Goal: Transaction & Acquisition: Book appointment/travel/reservation

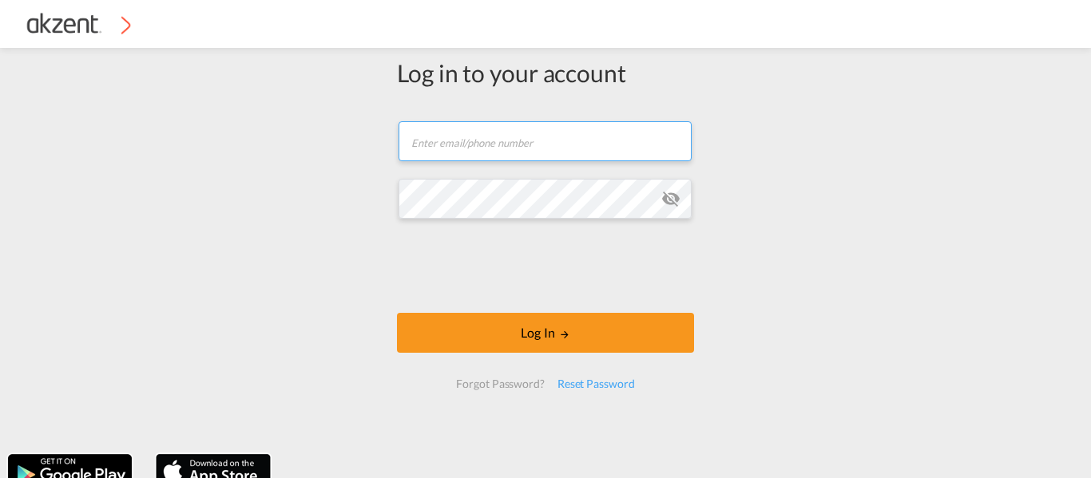
click at [446, 149] on input "text" at bounding box center [544, 141] width 293 height 40
type input "juanaroque@akzent.mx"
click at [666, 203] on md-icon "icon-eye-off" at bounding box center [670, 198] width 19 height 19
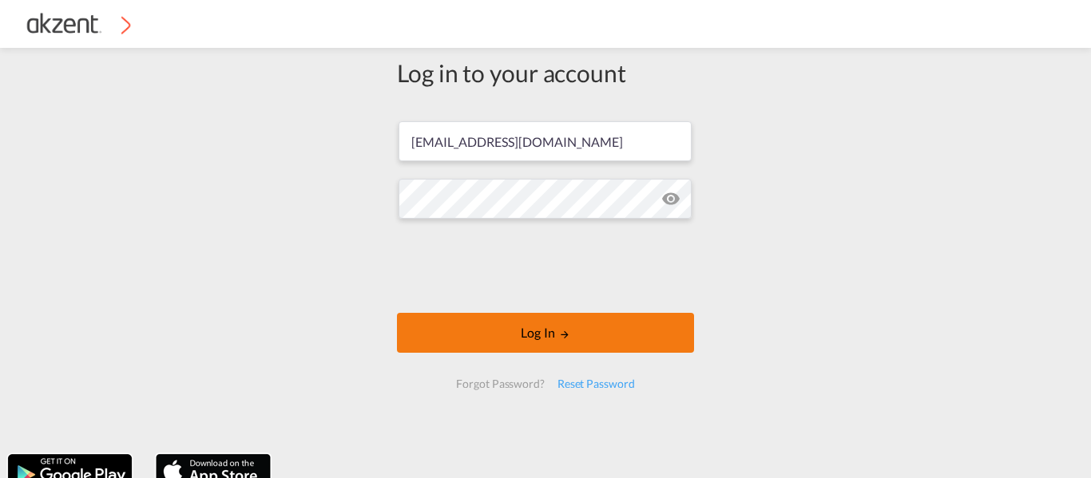
click at [521, 339] on button "Log In" at bounding box center [545, 333] width 297 height 40
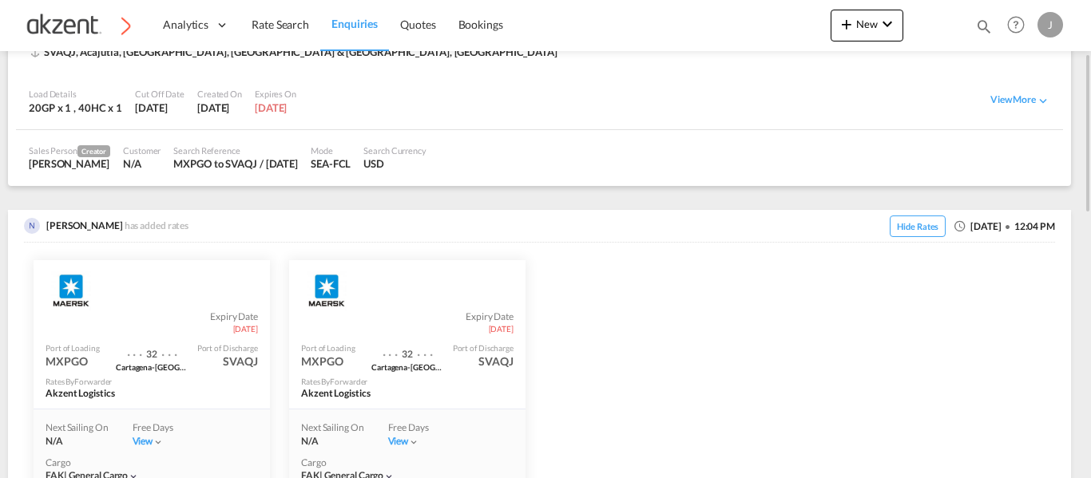
scroll to position [399, 0]
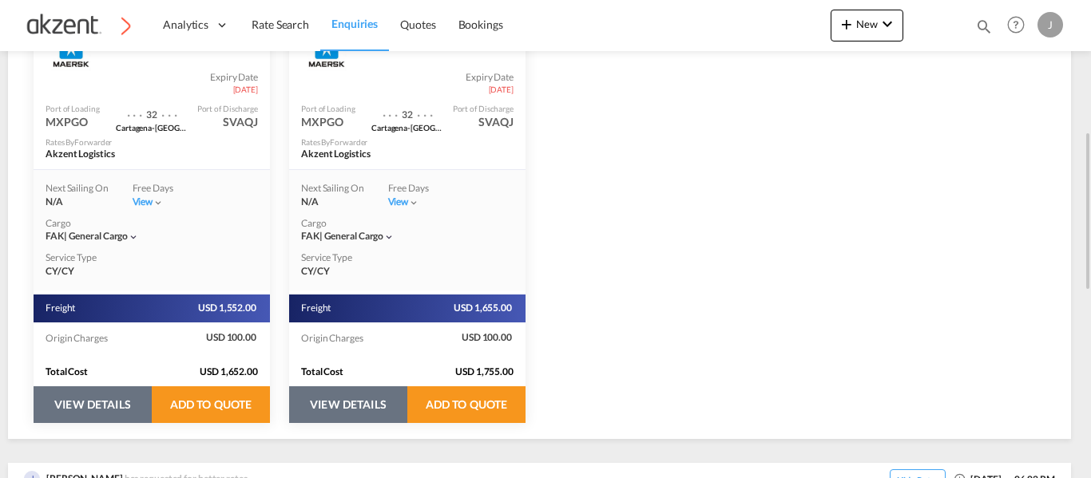
click at [97, 420] on button "VIEW DETAILS" at bounding box center [93, 405] width 118 height 37
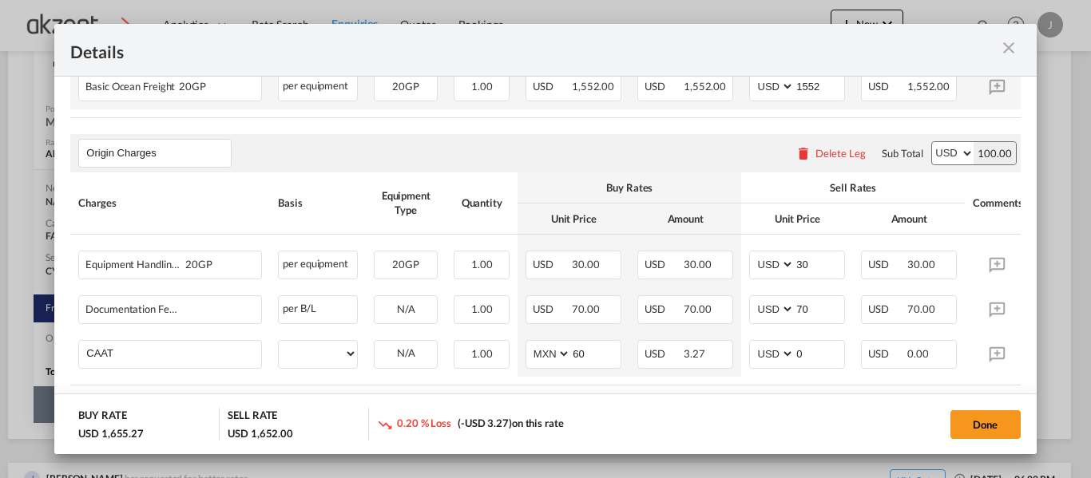
select select "per_hbl"
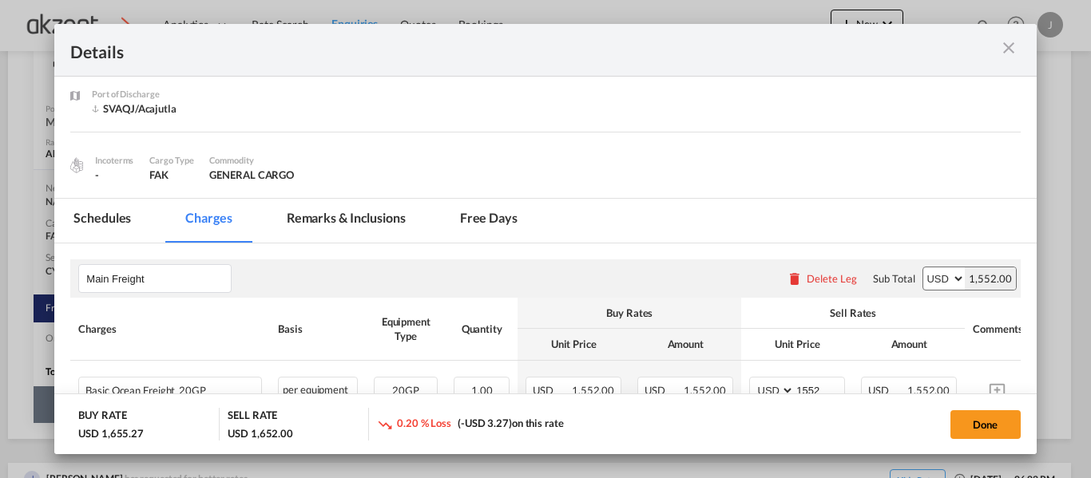
scroll to position [77, 0]
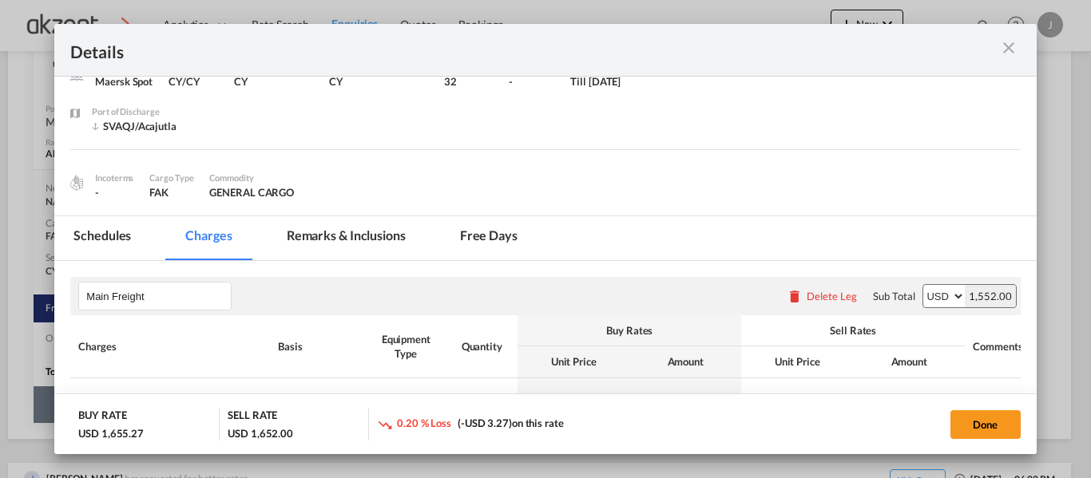
click at [1001, 45] on md-icon "icon-close m-3 fg-AAA8AD cursor" at bounding box center [1008, 47] width 19 height 19
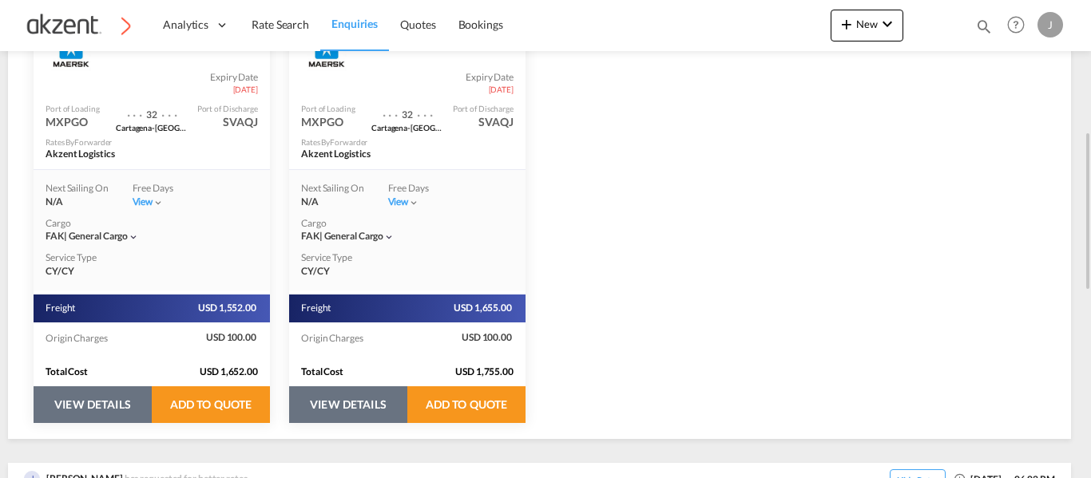
click at [322, 411] on button "VIEW DETAILS" at bounding box center [348, 405] width 118 height 37
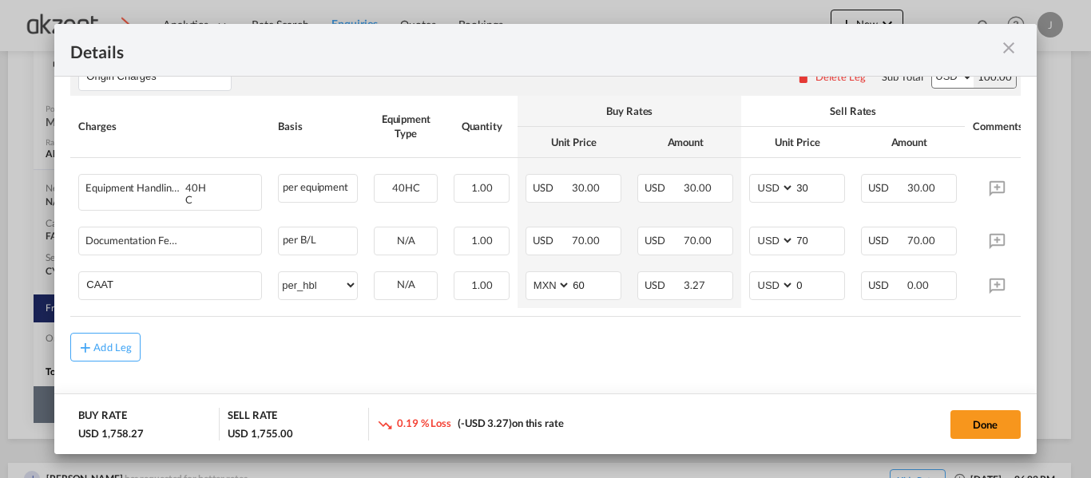
scroll to position [157, 0]
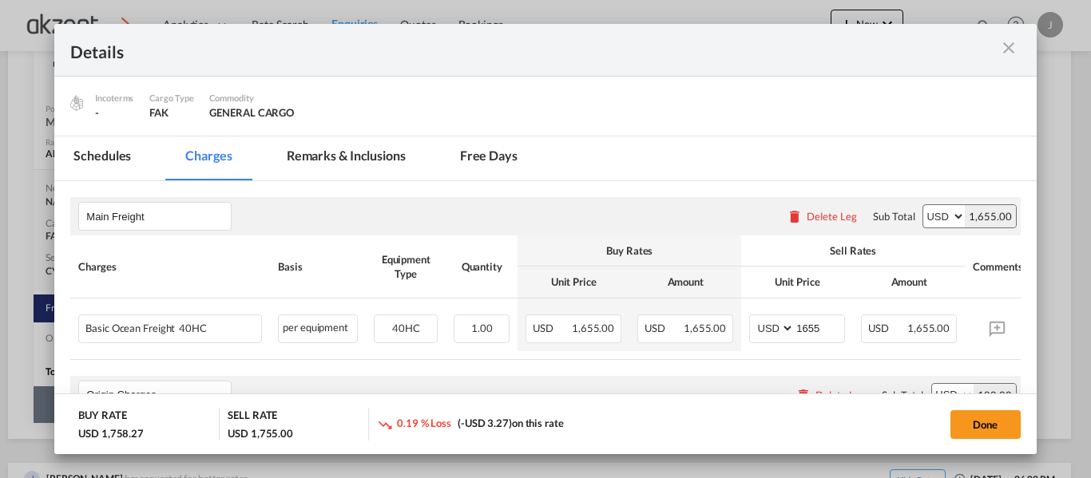
click at [1014, 42] on md-icon "icon-close m-3 fg-AAA8AD cursor" at bounding box center [1008, 47] width 19 height 19
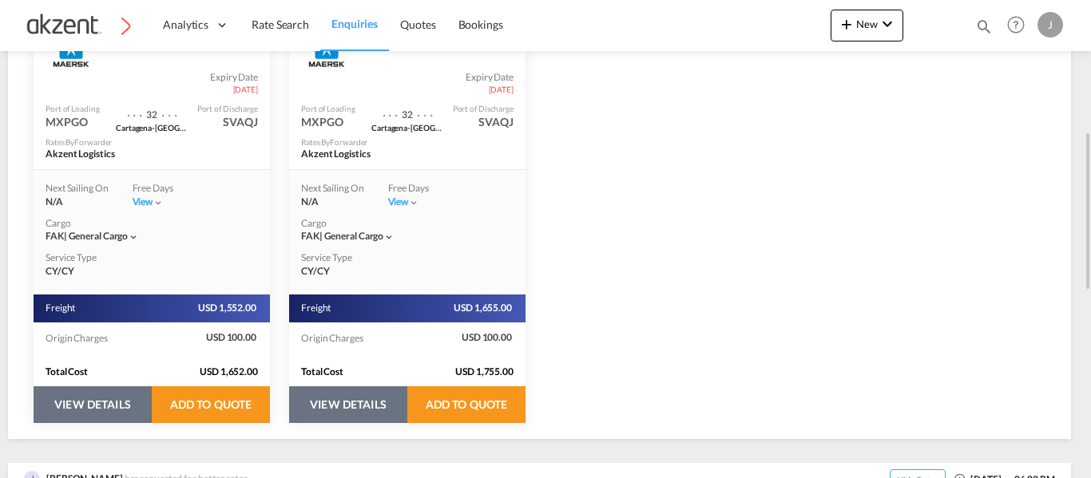
click at [48, 396] on button "VIEW DETAILS" at bounding box center [93, 405] width 118 height 37
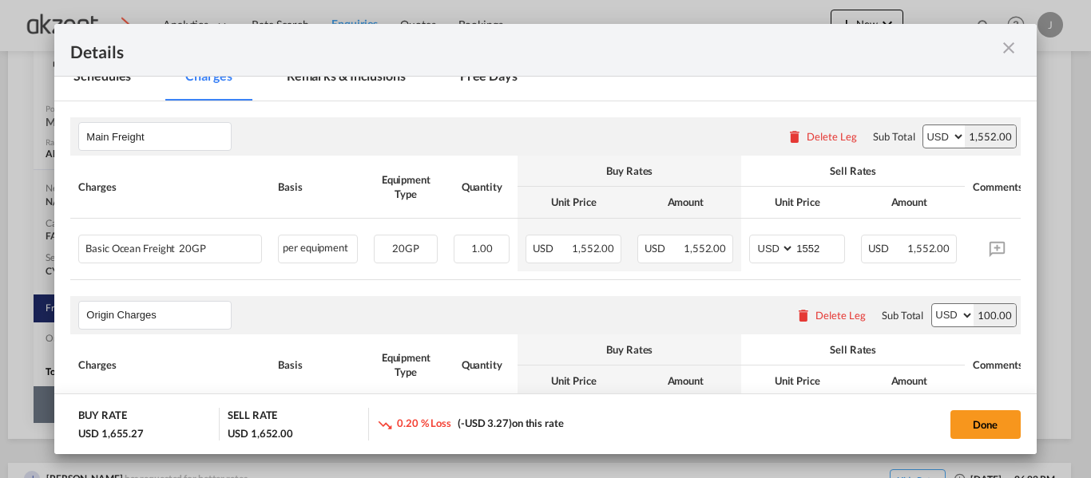
scroll to position [319, 0]
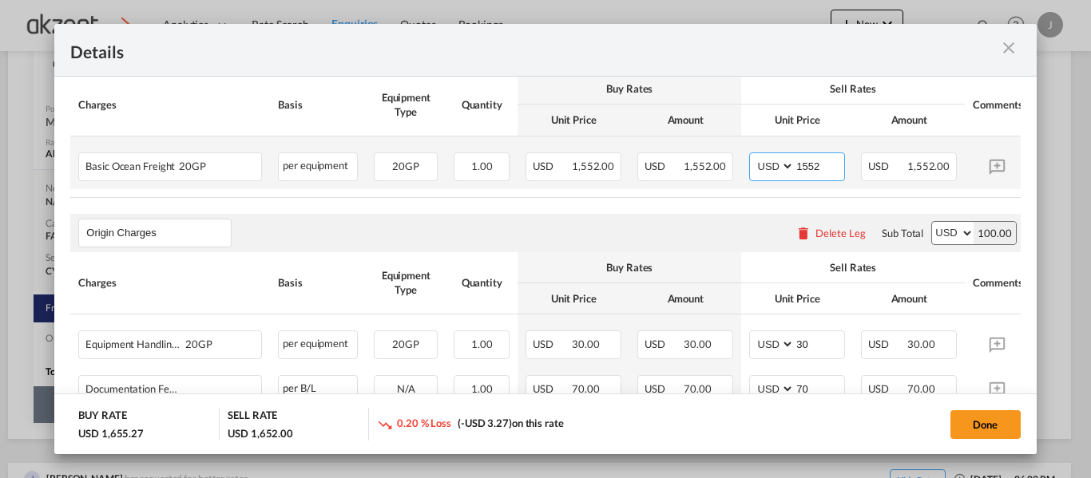
click at [834, 171] on input "1552" at bounding box center [820, 165] width 50 height 24
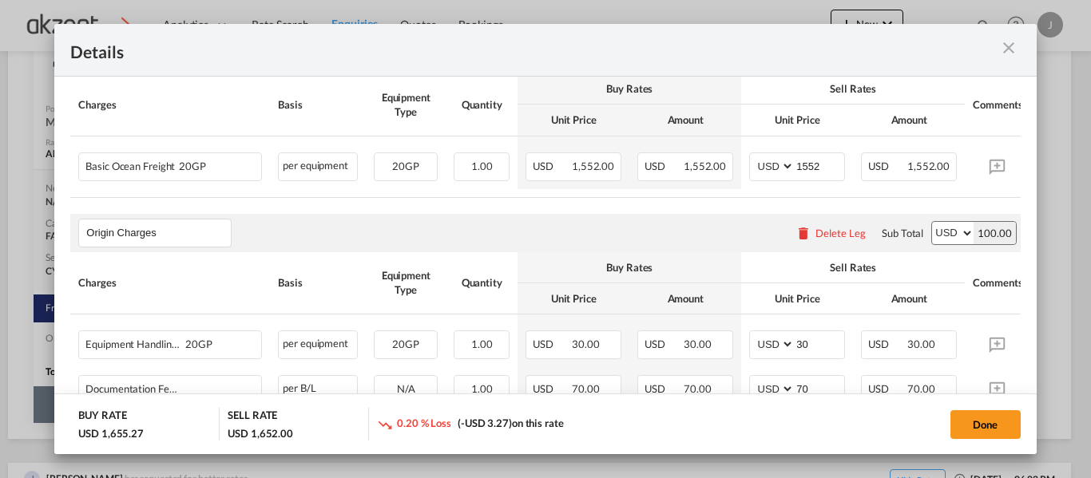
click at [1017, 46] on md-icon "icon-close m-3 fg-AAA8AD cursor" at bounding box center [1008, 47] width 19 height 19
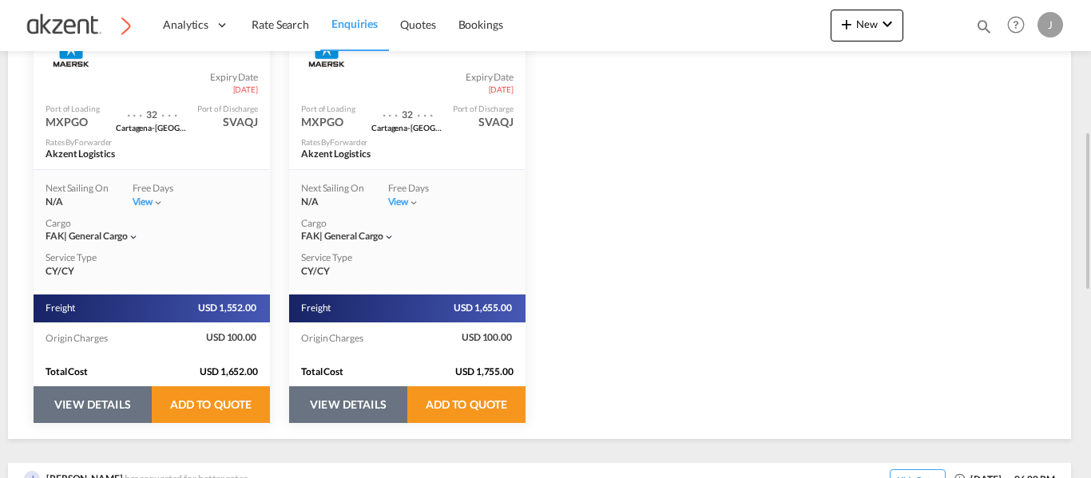
click at [337, 412] on button "VIEW DETAILS" at bounding box center [348, 405] width 118 height 37
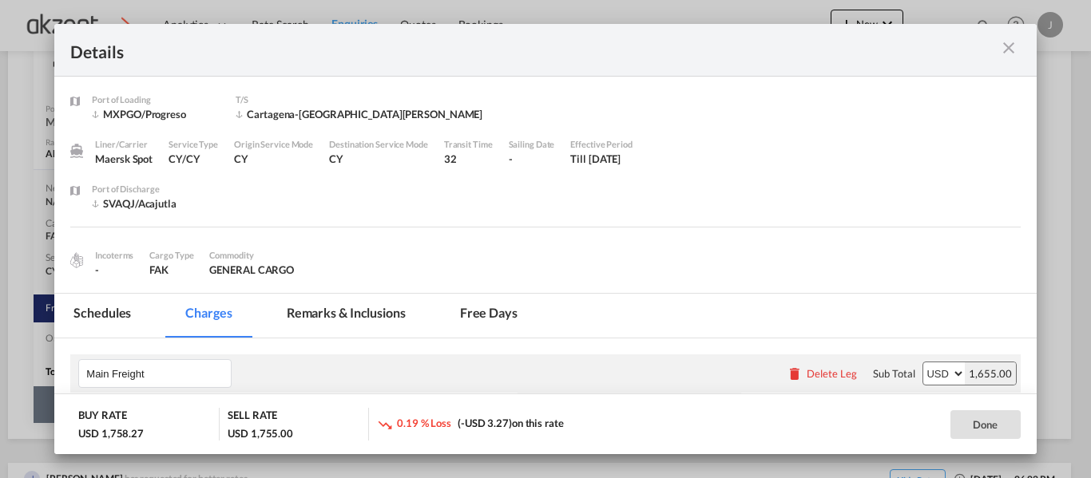
scroll to position [240, 0]
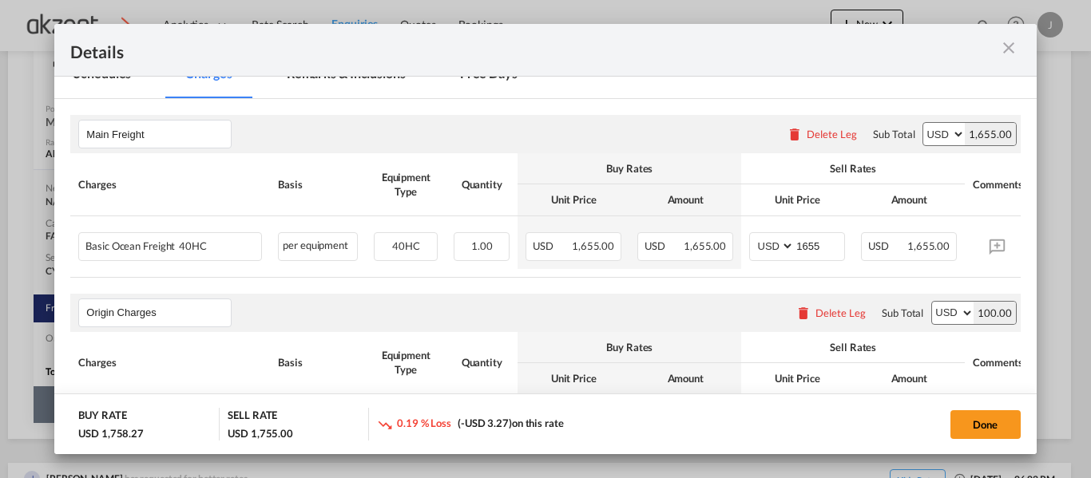
click at [1017, 44] on md-icon "icon-close m-3 fg-AAA8AD cursor" at bounding box center [1008, 47] width 19 height 19
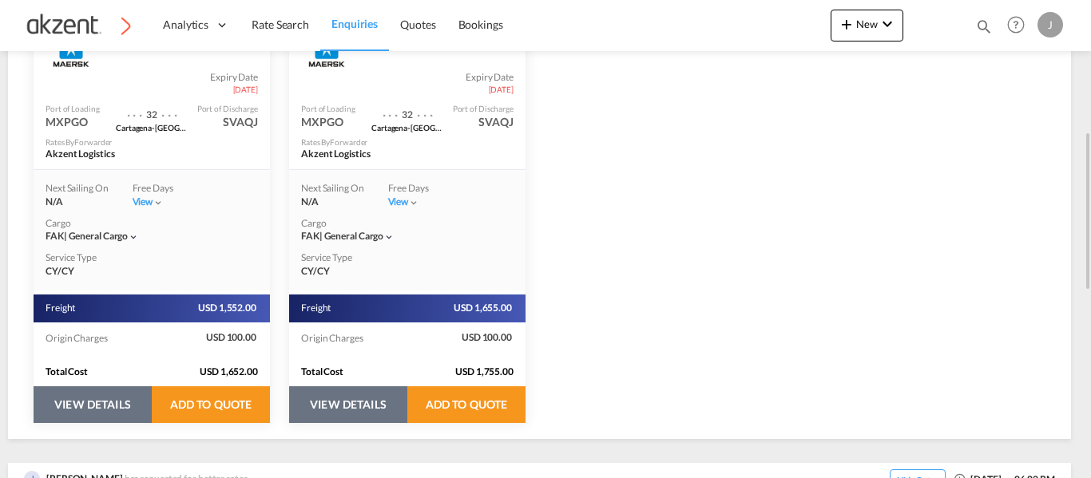
click at [71, 400] on button "VIEW DETAILS" at bounding box center [93, 405] width 118 height 37
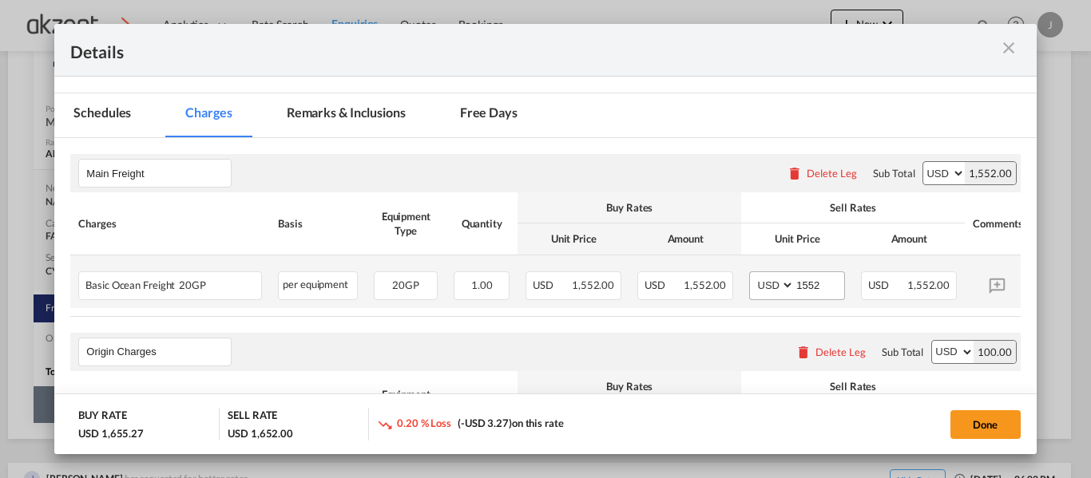
scroll to position [199, 0]
click at [837, 276] on input "1552" at bounding box center [820, 286] width 50 height 24
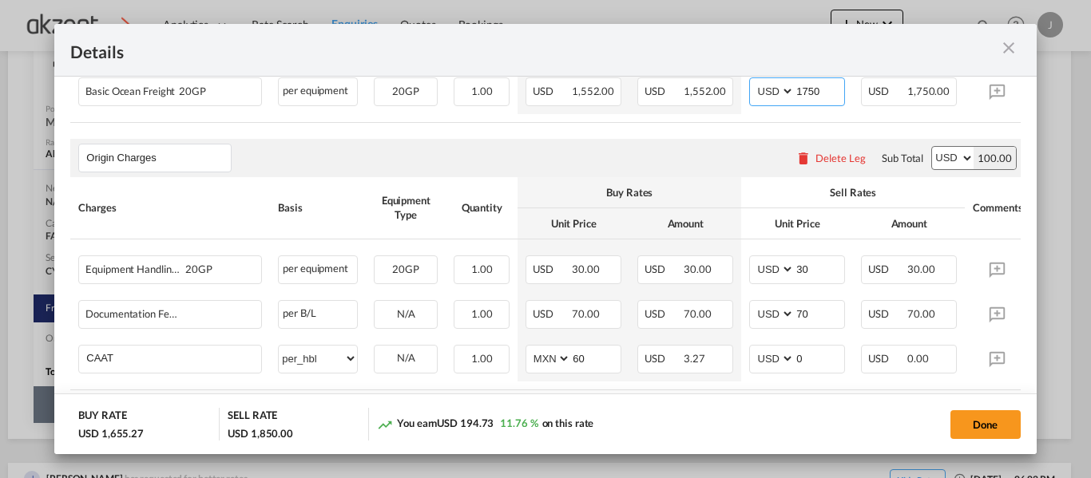
scroll to position [477, 0]
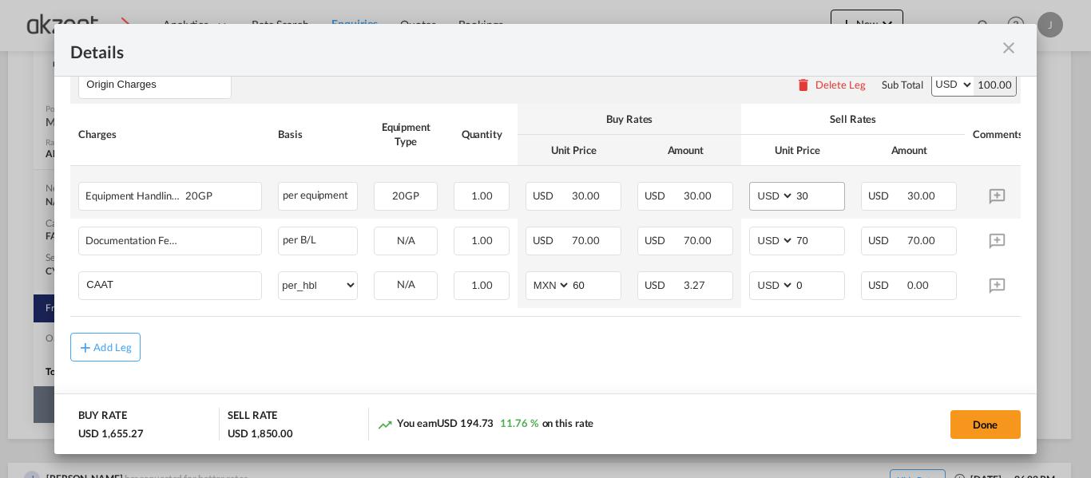
type input "1750"
click at [822, 188] on input "30" at bounding box center [820, 195] width 50 height 24
type input "3"
type input "5"
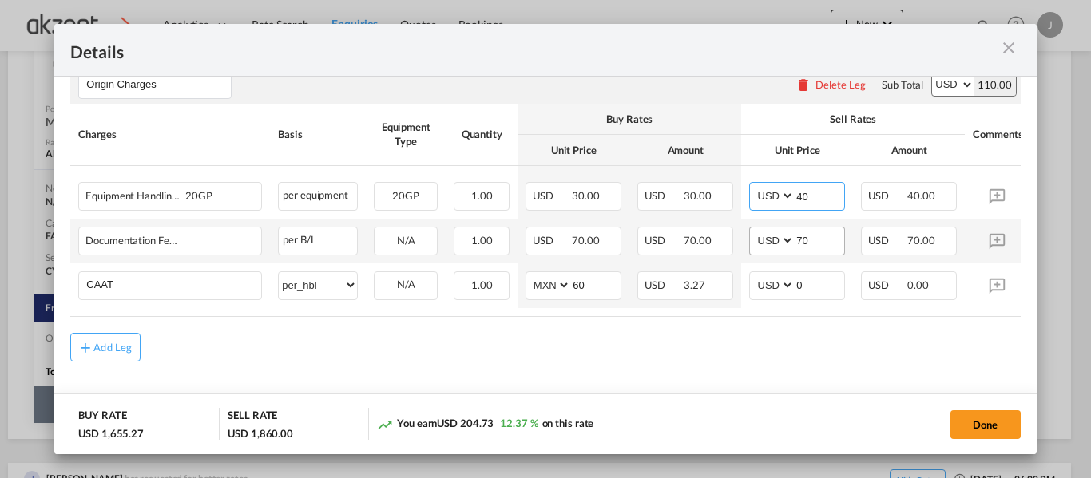
type input "40"
click at [824, 239] on input "70" at bounding box center [820, 240] width 50 height 24
type input "7"
type input "80"
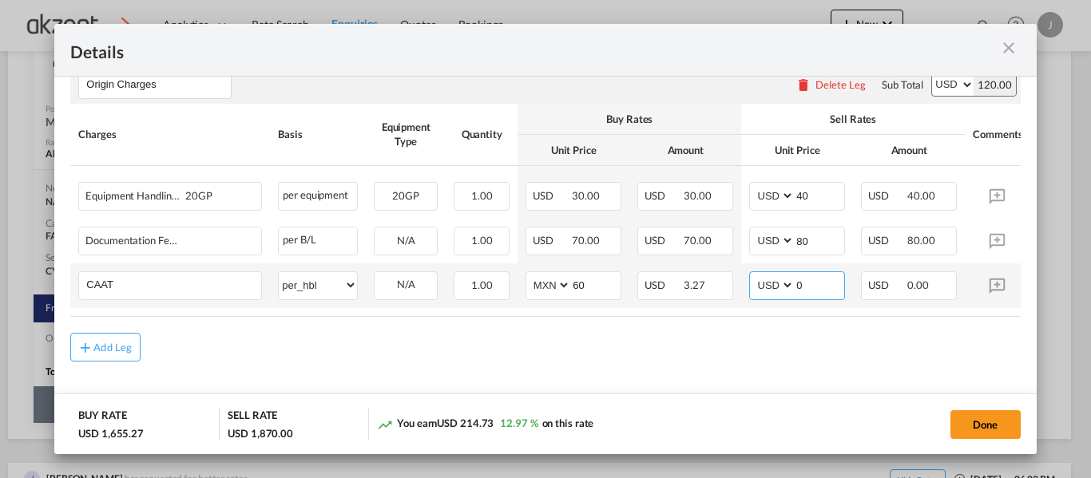
click at [829, 278] on input "0" at bounding box center [820, 284] width 50 height 24
type input "35"
click at [824, 335] on div "Add Leg" at bounding box center [544, 347] width 949 height 29
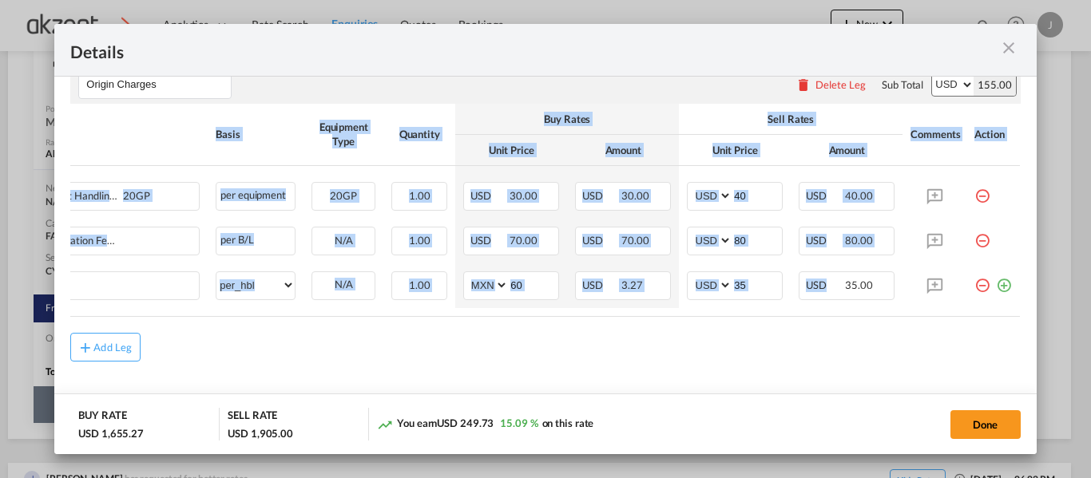
drag, startPoint x: 897, startPoint y: 312, endPoint x: 1031, endPoint y: 303, distance: 134.4
click at [1031, 303] on md-dialog-content "Port of Loading MXPGO/Progreso T/S Cartagena-Manzanillo-Balboa Liner/Carrier Ma…" at bounding box center [544, 266] width 981 height 378
click at [996, 279] on md-icon "icon-plus-circle-outline green-400-fg" at bounding box center [1004, 280] width 16 height 16
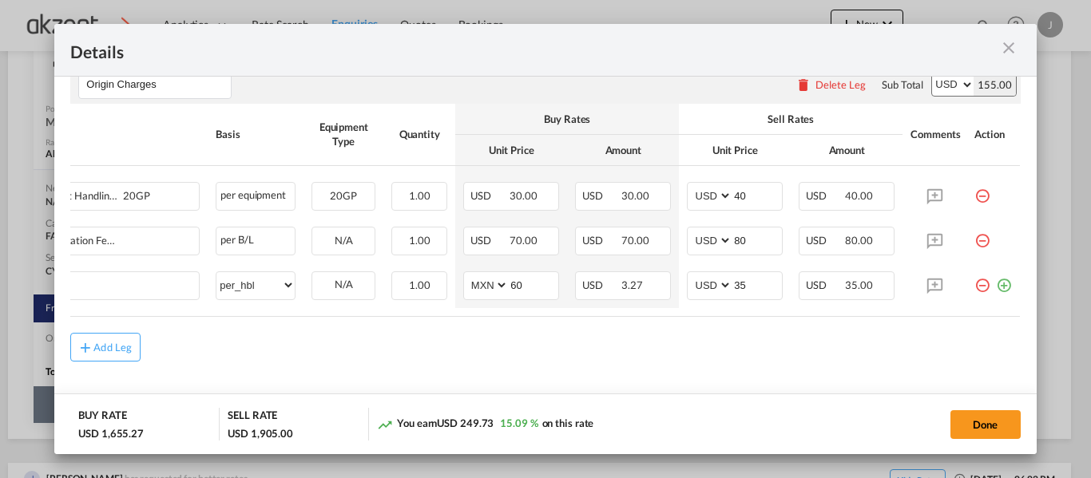
scroll to position [0, 16]
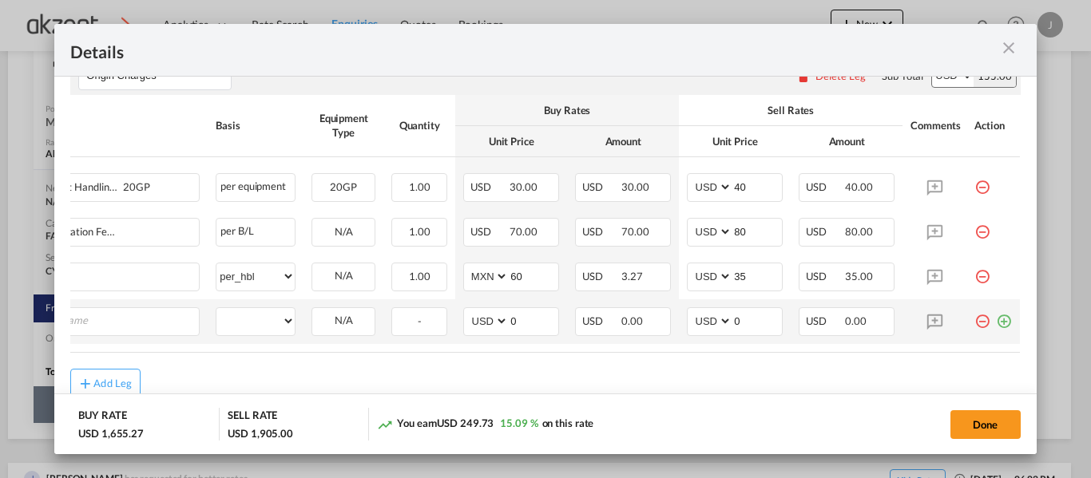
click at [996, 323] on md-icon "icon-plus-circle-outline green-400-fg" at bounding box center [1004, 315] width 16 height 16
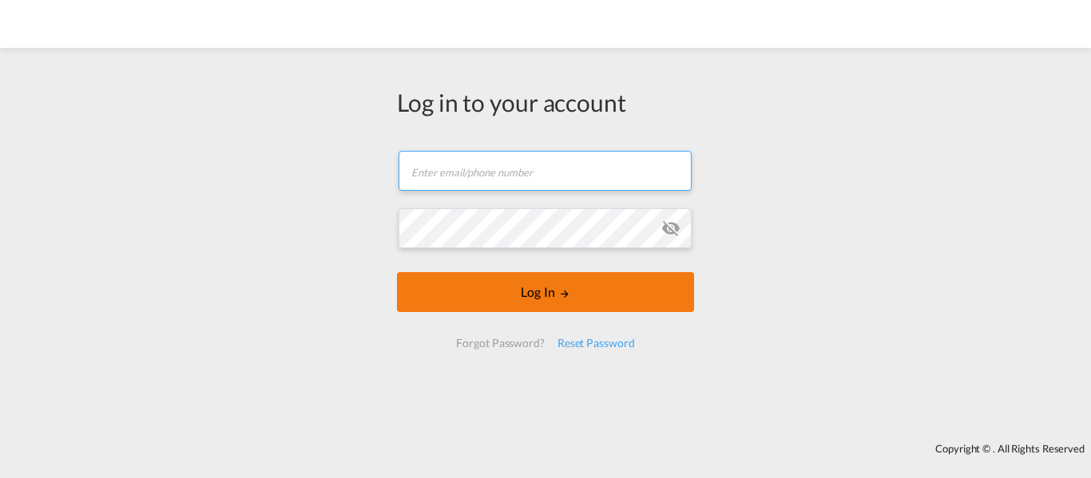
type input "[EMAIL_ADDRESS][DOMAIN_NAME]"
click at [559, 290] on md-icon "LOGIN" at bounding box center [564, 293] width 11 height 11
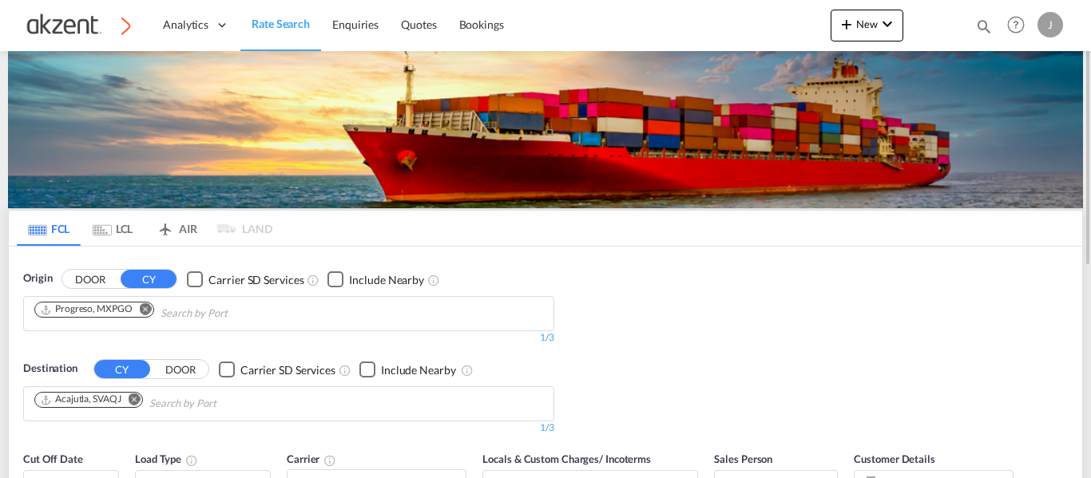
click at [145, 311] on md-icon "Remove" at bounding box center [146, 309] width 12 height 12
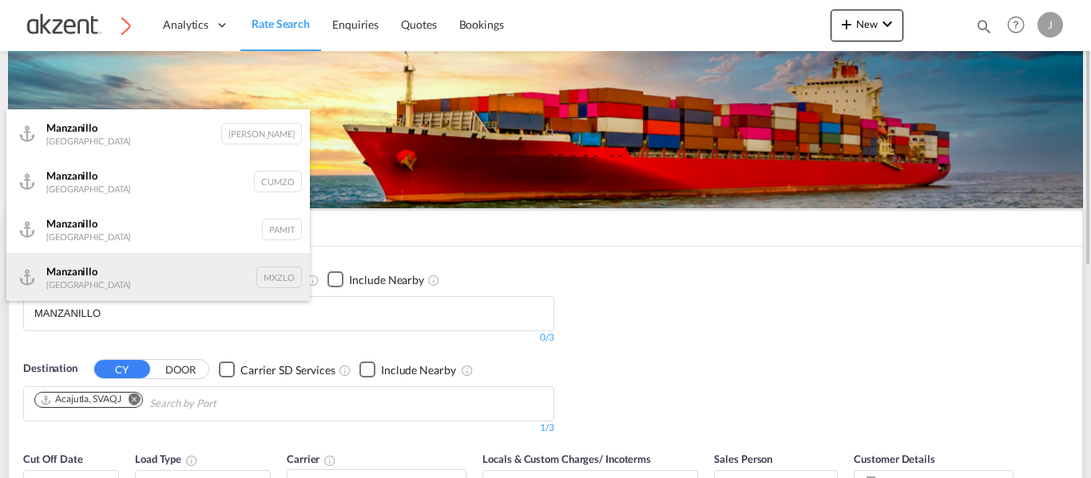
type input "MANZANILLO"
click at [274, 276] on div "Manzanillo Mexico MXZLO" at bounding box center [157, 277] width 303 height 48
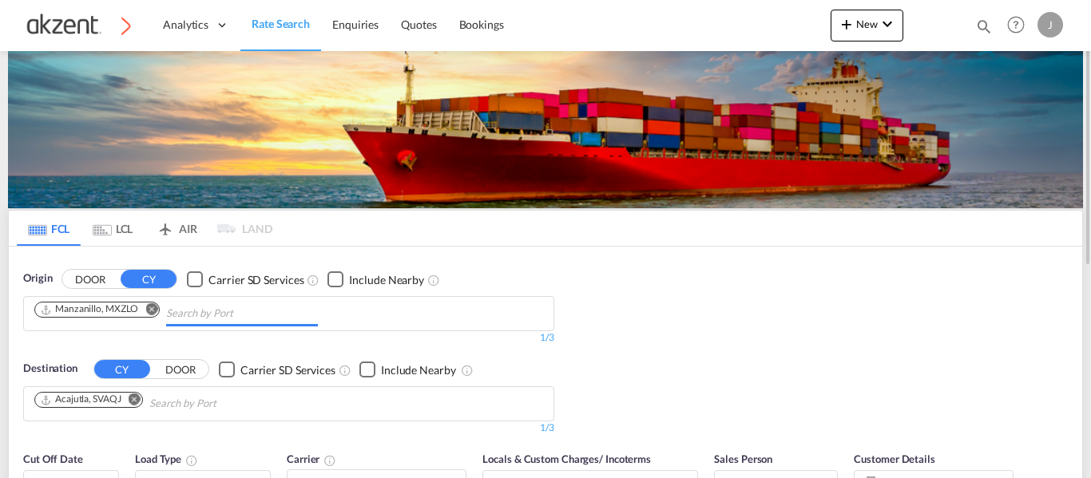
click at [135, 403] on md-icon "Remove" at bounding box center [135, 400] width 12 height 12
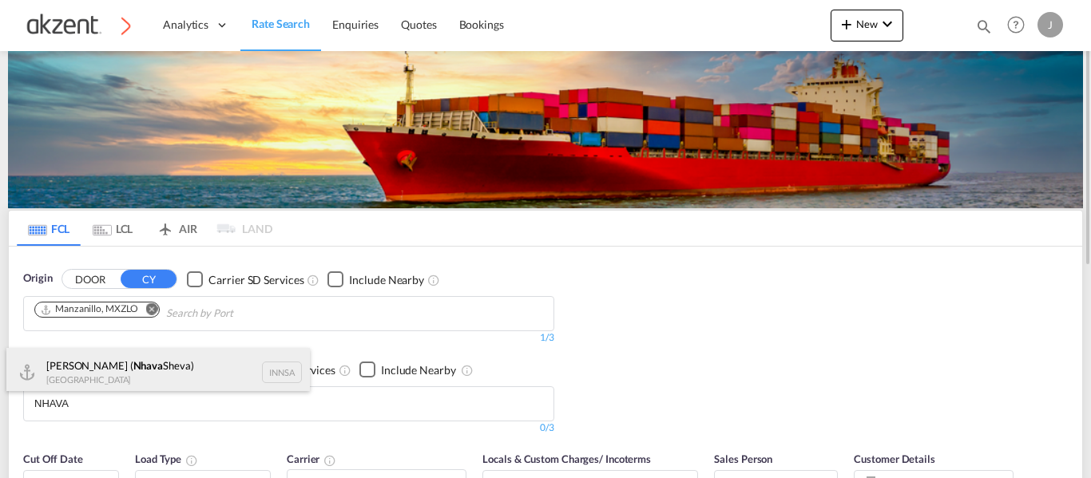
type input "NHAVA"
click at [267, 375] on div "Jawaharlal Nehru ( Nhava Sheva) India INNSA" at bounding box center [157, 372] width 303 height 48
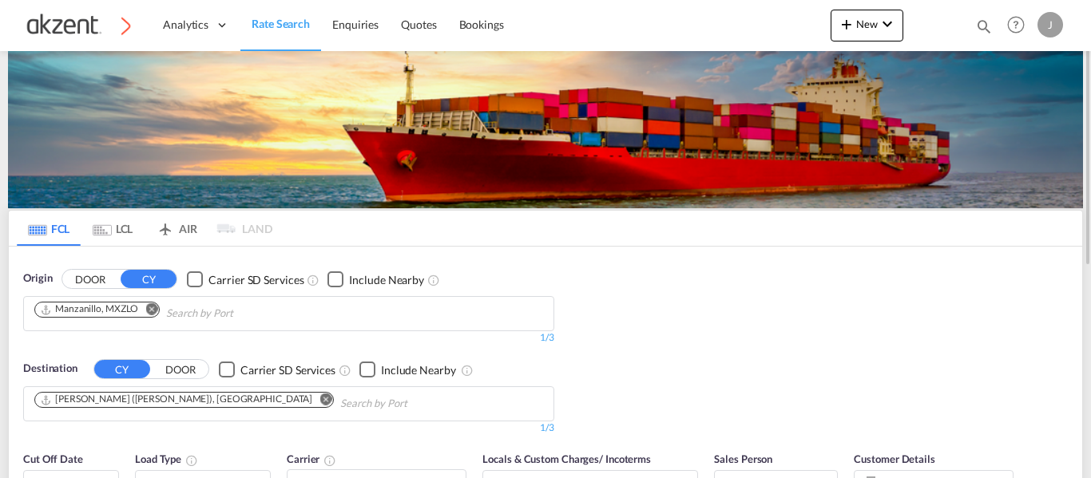
scroll to position [160, 0]
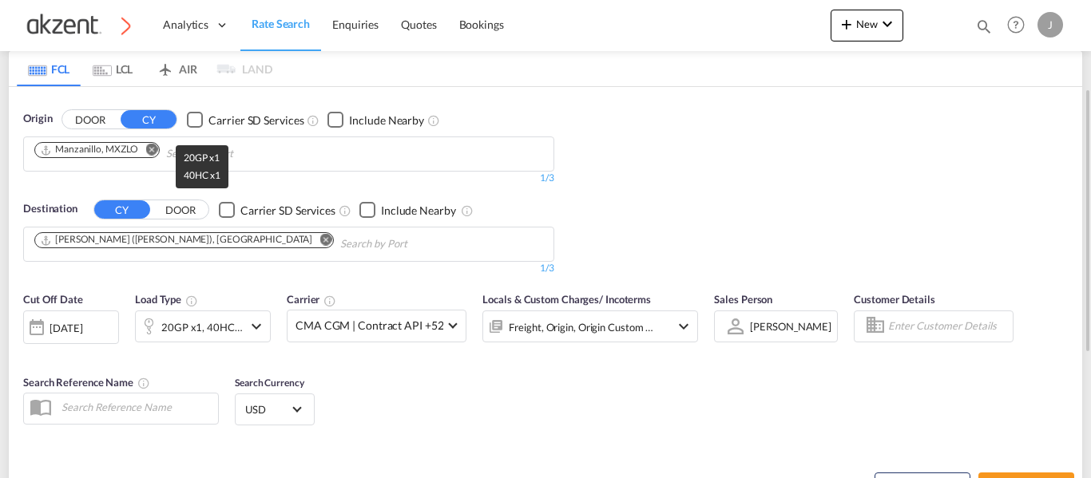
click at [192, 333] on div "20GP x1, 40HC x1" at bounding box center [201, 327] width 81 height 22
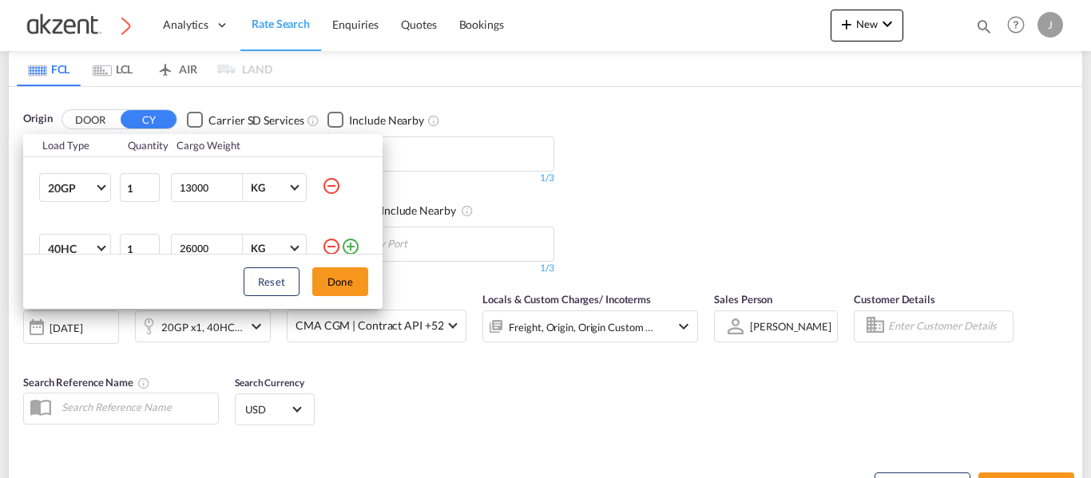
click at [322, 242] on md-icon "icon-minus-circle-outline" at bounding box center [331, 246] width 19 height 19
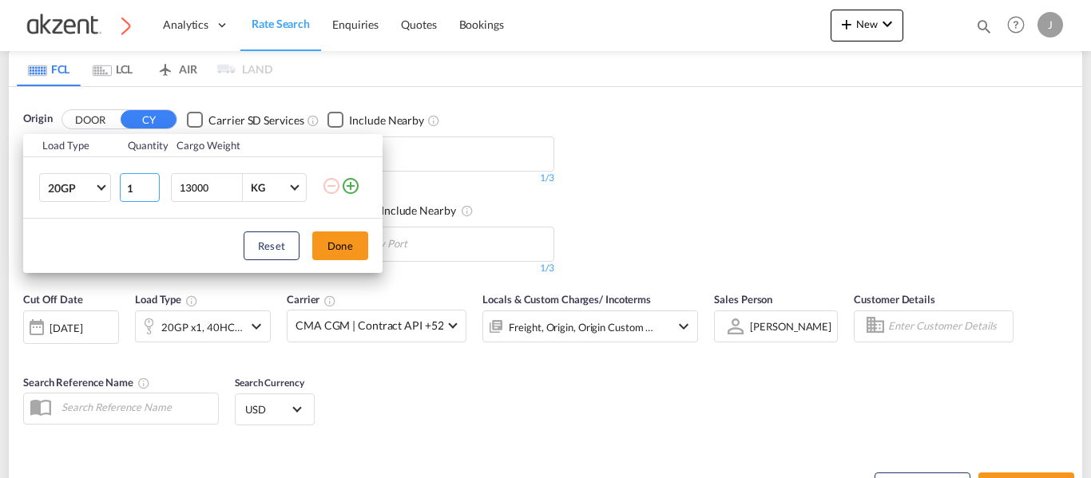
click at [142, 187] on input "1" at bounding box center [140, 187] width 40 height 29
type input "4"
click at [224, 181] on input "13000" at bounding box center [210, 187] width 64 height 27
type input "15000"
click at [133, 190] on input "4" at bounding box center [140, 187] width 40 height 29
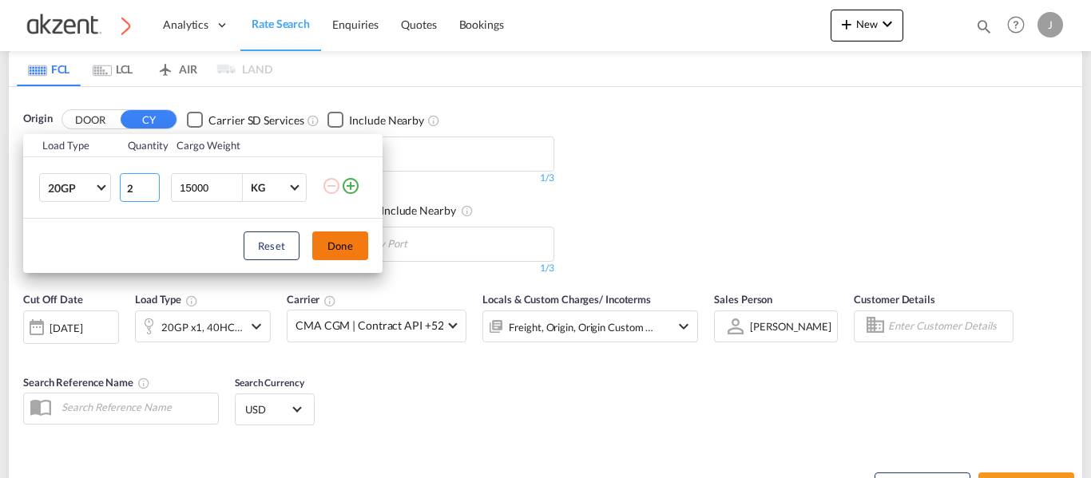
type input "2"
click at [343, 241] on button "Done" at bounding box center [340, 246] width 56 height 29
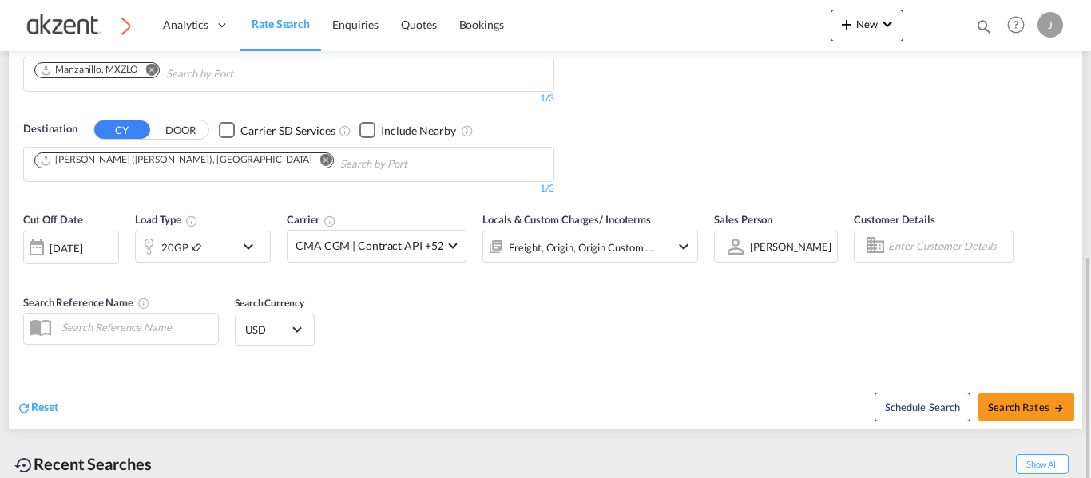
scroll to position [319, 0]
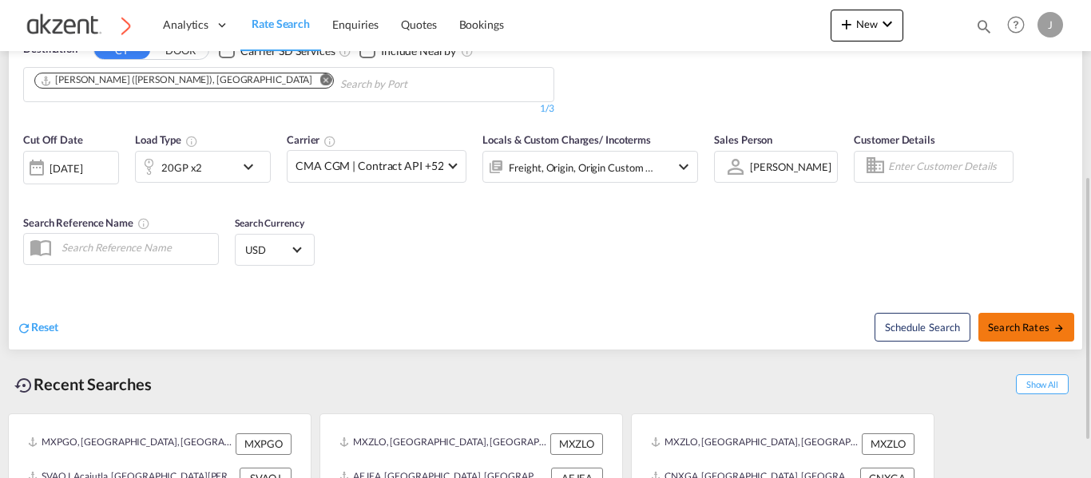
click at [1037, 325] on span "Search Rates" at bounding box center [1026, 327] width 77 height 13
type input "MXZLO to INNSA / 25 Sep 2025"
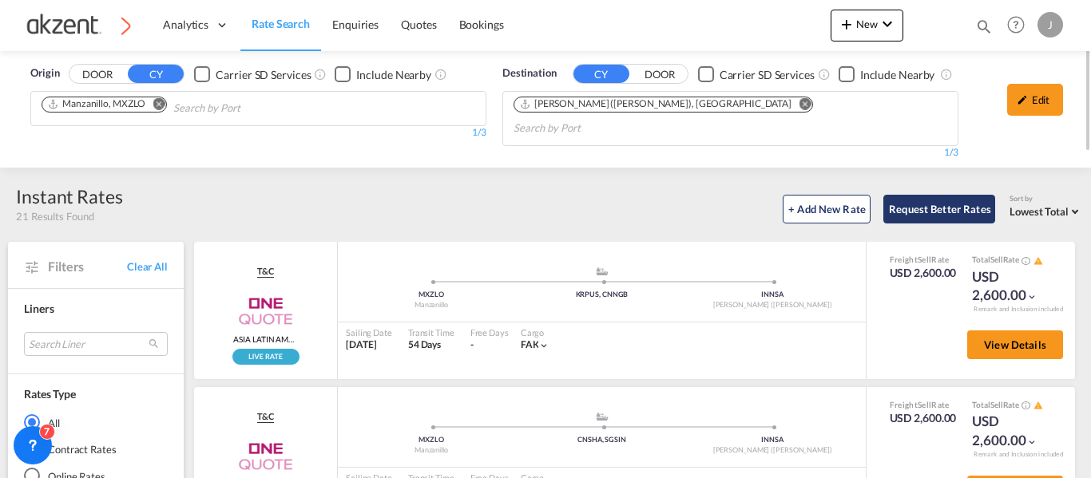
click at [907, 195] on button "Request Better Rates" at bounding box center [939, 209] width 112 height 29
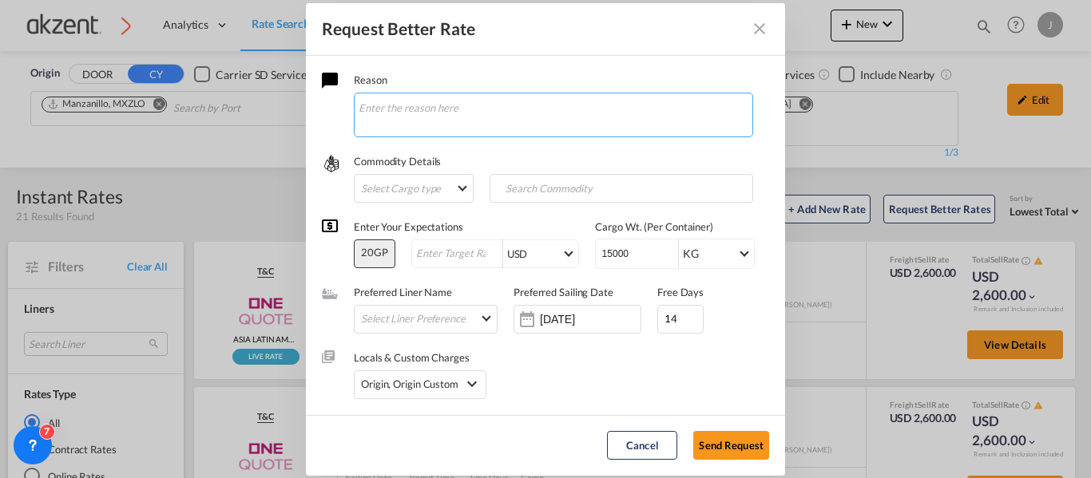
click at [412, 107] on textarea "Request Better Rate ..." at bounding box center [553, 115] width 399 height 45
click at [435, 128] on textarea "Hola Nat, el mismo agente tambien solicito para Mexico." at bounding box center [553, 115] width 399 height 45
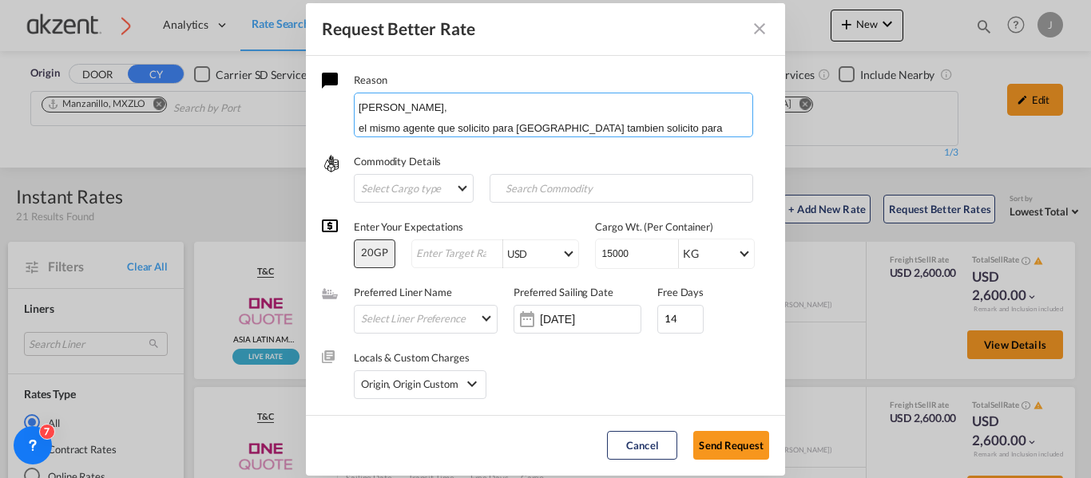
click at [711, 122] on textarea "Hola Nat, el mismo agente que solicito para USA tambien solicito para Mexico." at bounding box center [553, 115] width 399 height 45
paste textarea "Mexico Shipment • Country: Mexico • Item: Aluminium Scrap / Dross • Container T…"
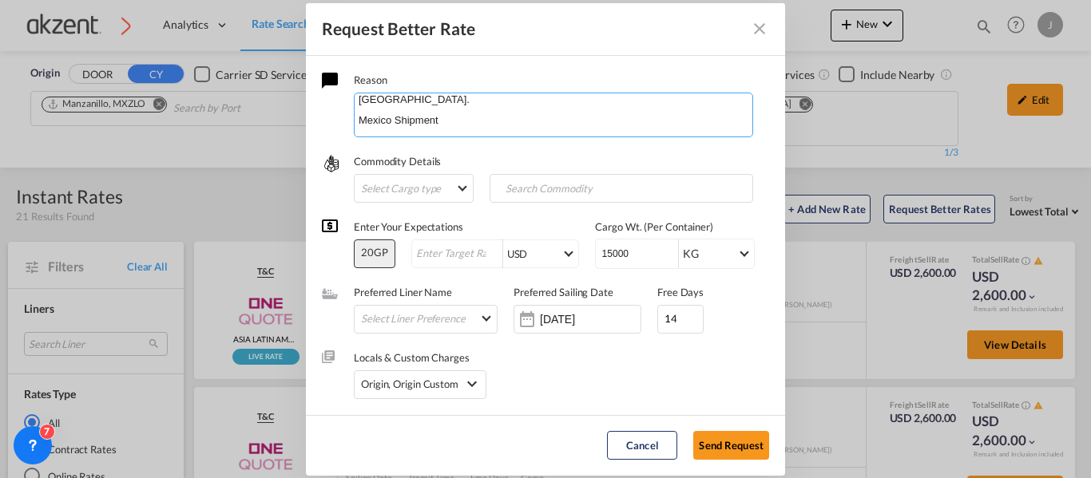
scroll to position [61, 0]
click at [537, 107] on textarea "Hola Nat, el mismo agente que solicito para USA tambien solicito para Mexico. M…" at bounding box center [553, 115] width 399 height 45
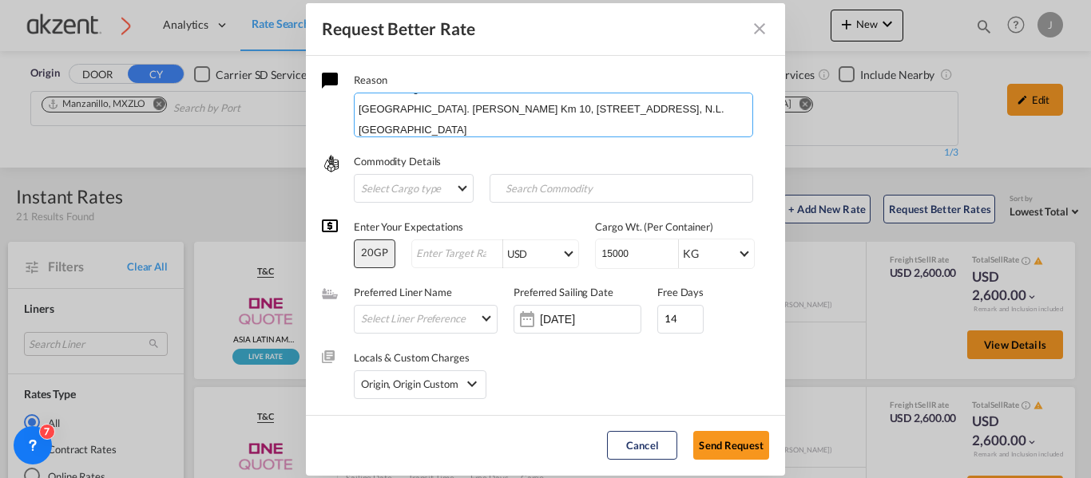
scroll to position [206, 0]
click at [633, 131] on textarea "Hola Nat, el mismo agente que solicito para USA tambien solicito para Mexico. M…" at bounding box center [553, 115] width 399 height 45
click at [487, 124] on textarea "Hola Nat, el mismo agente que solicito para USA tambien solicito para Mexico. M…" at bounding box center [553, 115] width 399 height 45
click at [508, 124] on textarea "Hola Nat, el mismo agente que solicito para USA tambien solicito para Mexico. M…" at bounding box center [553, 115] width 399 height 45
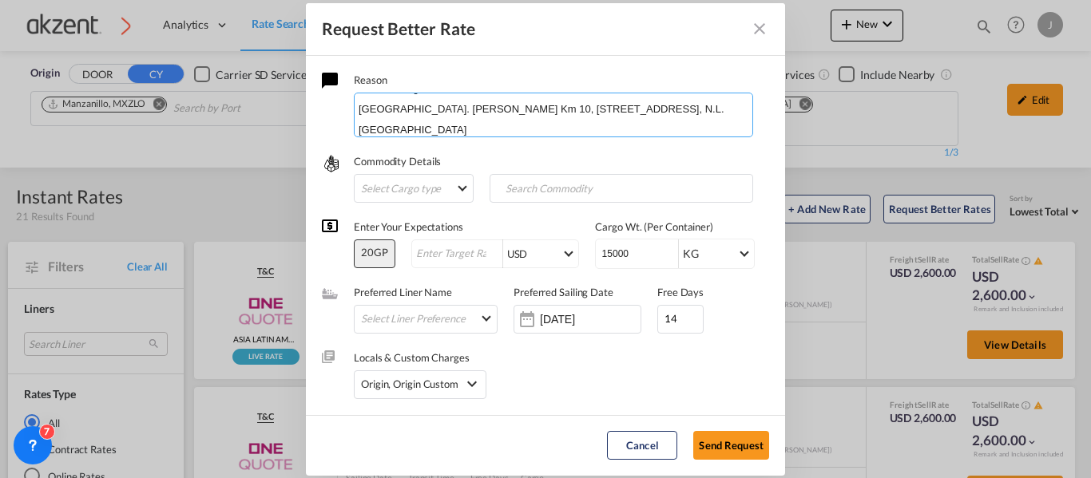
click at [669, 132] on textarea "Hola Nat, el mismo agente que solicito para USA tambien solicito para Mexico. M…" at bounding box center [553, 115] width 399 height 45
type textarea "Hola Nat, el mismo agente que solicito para USA tambien solicito para Mexico. M…"
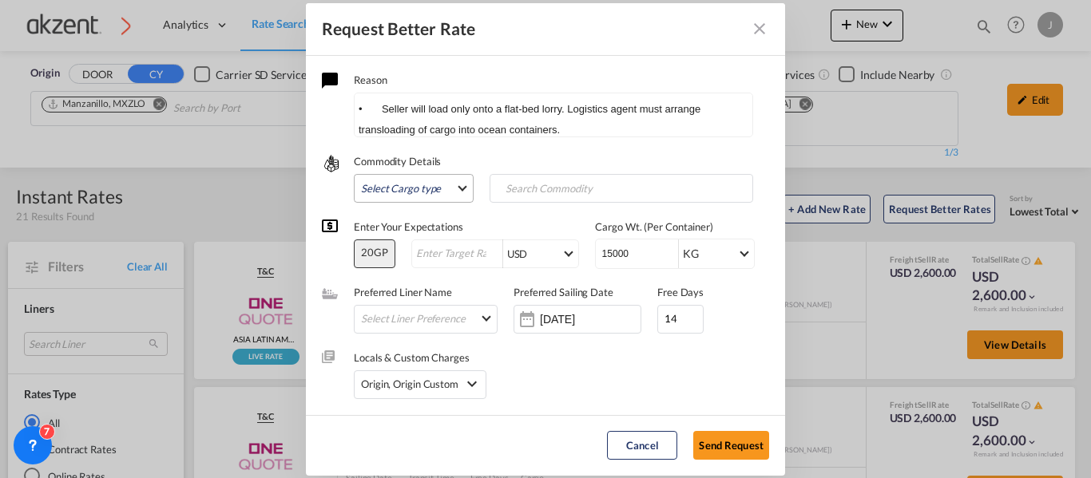
click at [446, 189] on md-select "Select Cargo type FAK GCR GDSM General Cargo Hazardous Cargo Ambient Foodstuff …" at bounding box center [414, 188] width 120 height 29
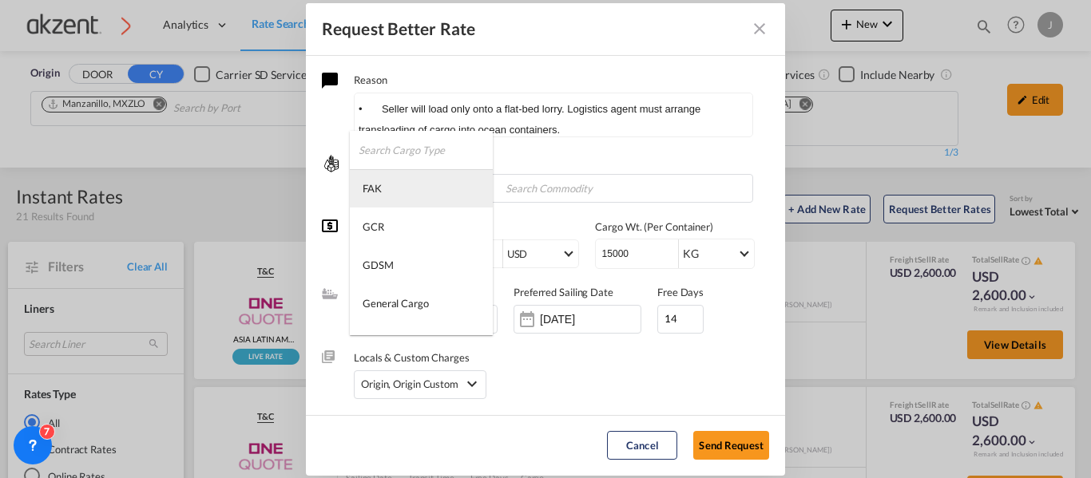
click at [396, 195] on md-option "FAK" at bounding box center [421, 188] width 143 height 38
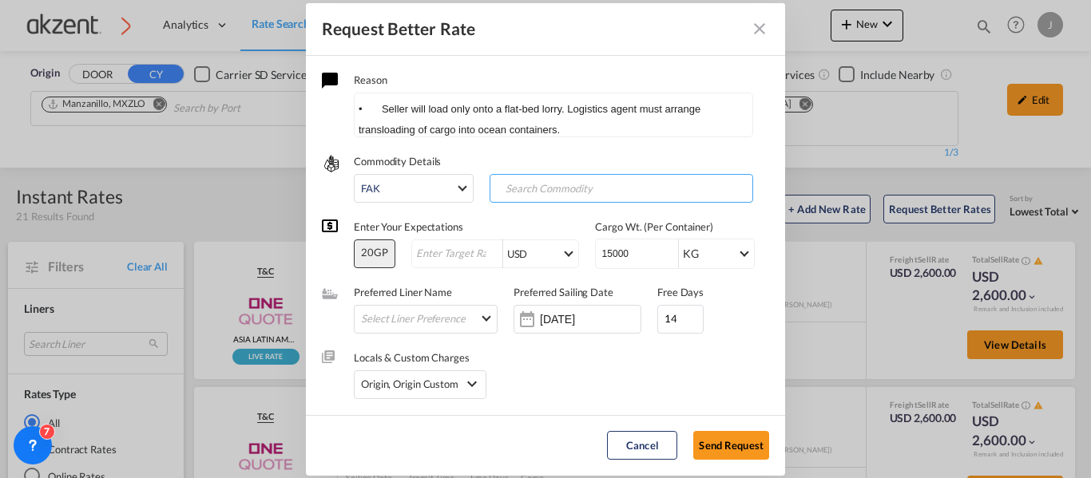
click at [549, 186] on input "Search Commodity" at bounding box center [573, 189] width 158 height 26
type input "GENERAL CARGO"
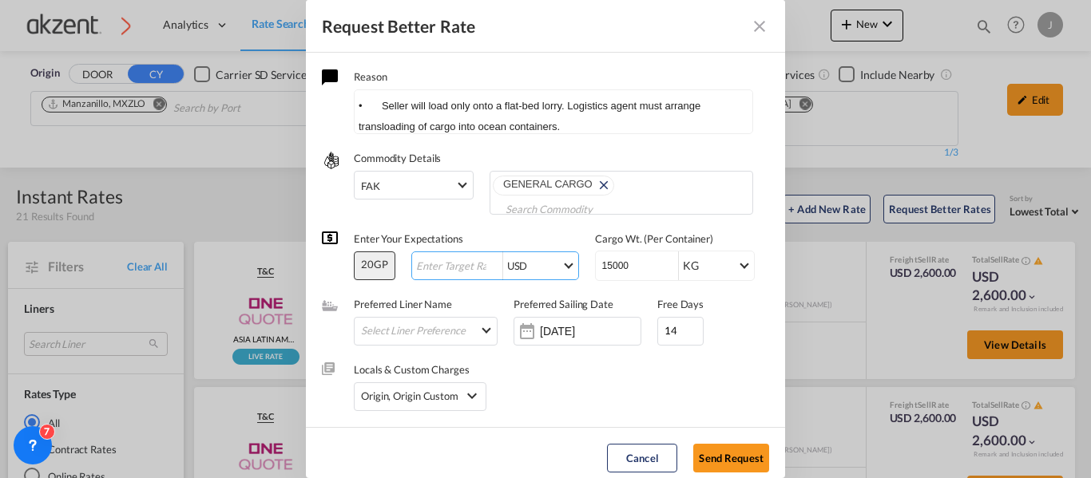
click at [454, 260] on input "Request Better Rate ..." at bounding box center [458, 266] width 88 height 12
type input "1"
click at [531, 375] on div "Locals & Custom Charges Origin, Origin Custom Origin Charges Origin Customs Cle…" at bounding box center [545, 378] width 447 height 65
click at [550, 340] on div "24 Sep 2025" at bounding box center [577, 331] width 128 height 29
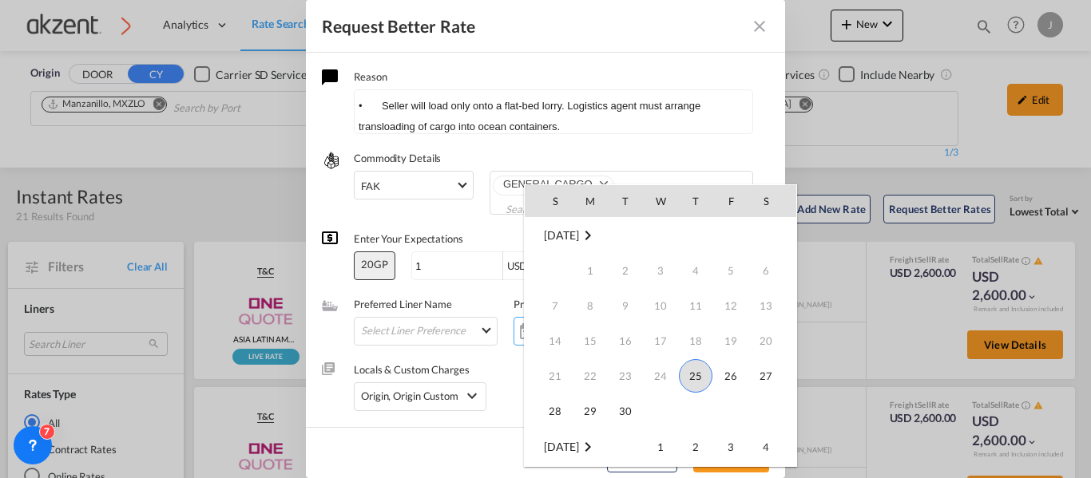
click at [697, 382] on span "25" at bounding box center [696, 376] width 34 height 34
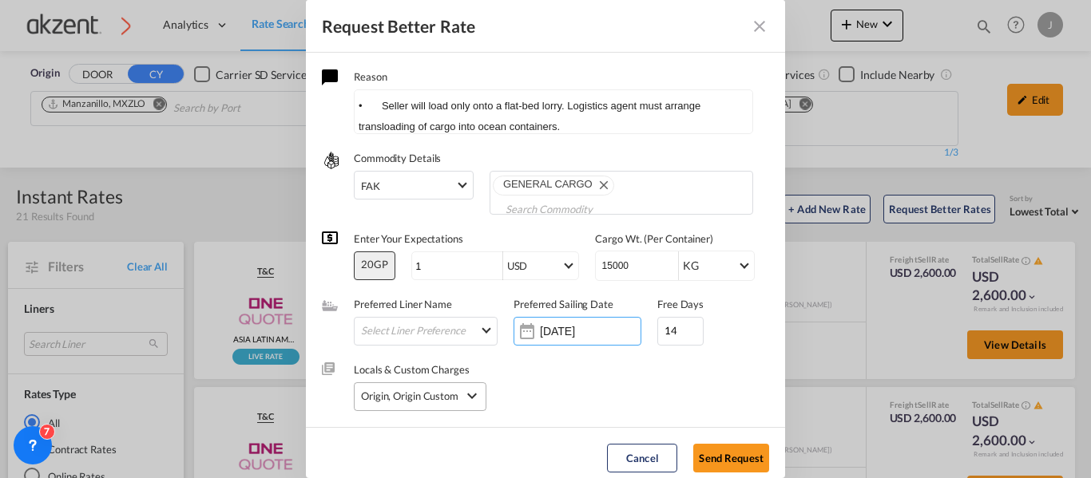
click at [474, 395] on md-icon "icon-chevron-down" at bounding box center [471, 396] width 19 height 19
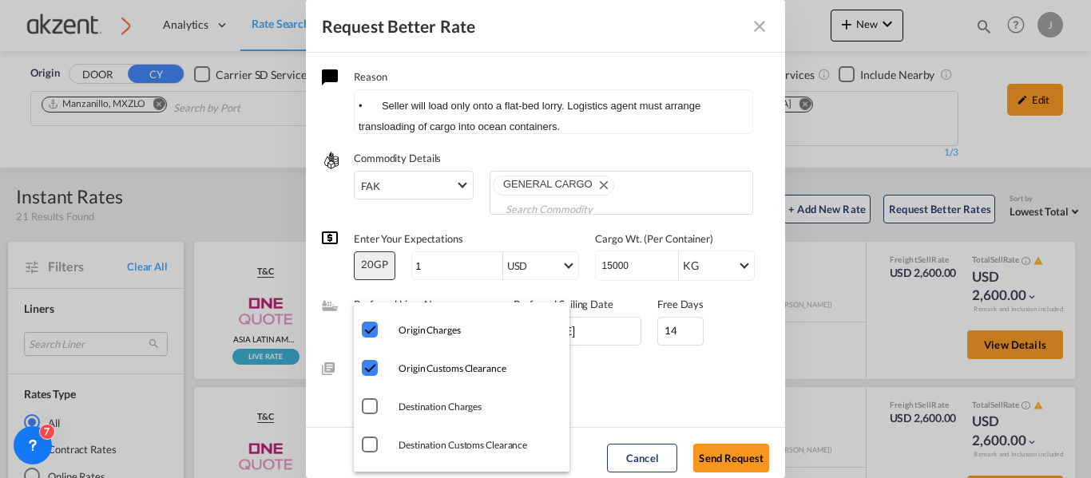
click at [596, 394] on md-backdrop at bounding box center [545, 239] width 1091 height 478
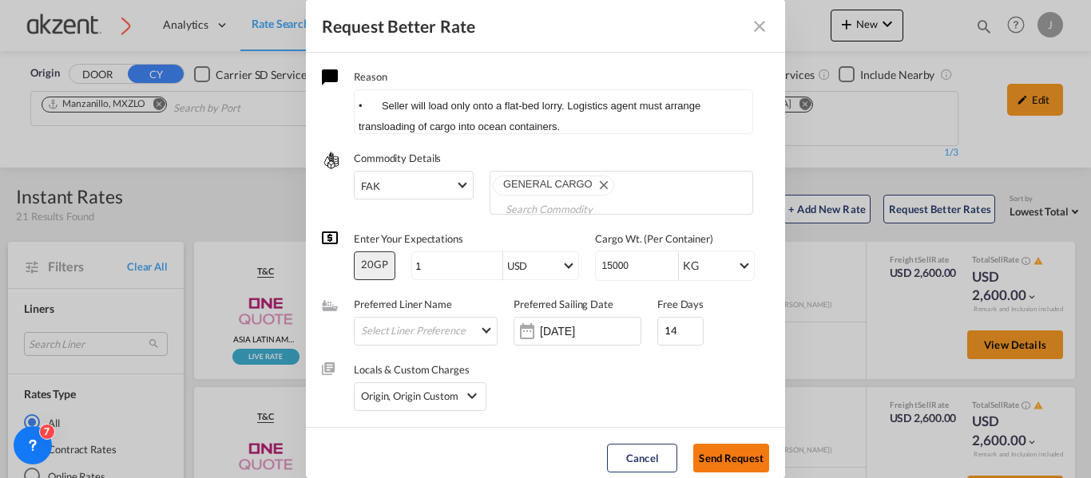
click at [727, 453] on button "Send Request" at bounding box center [731, 458] width 76 height 29
type input "24 Sep 2025"
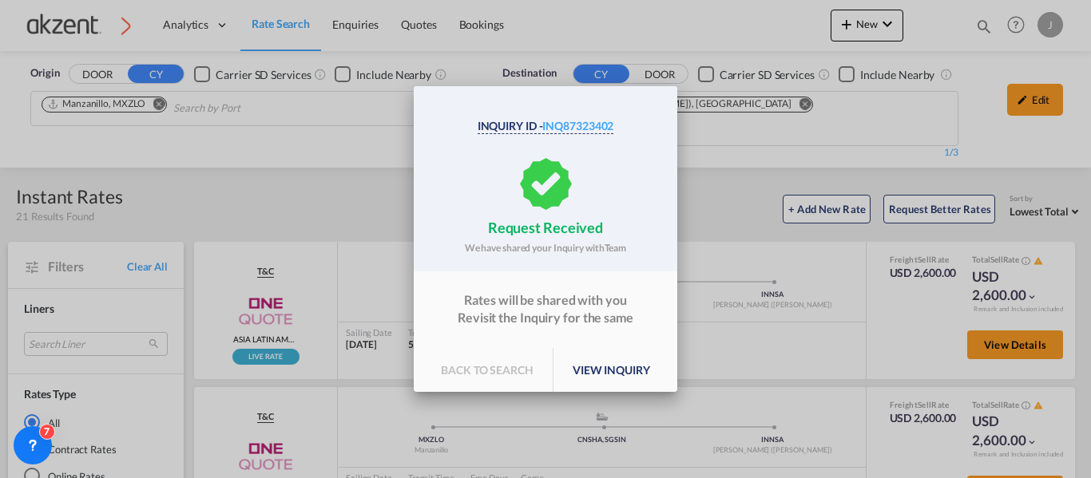
click at [625, 368] on p "view inquiry" at bounding box center [611, 370] width 116 height 45
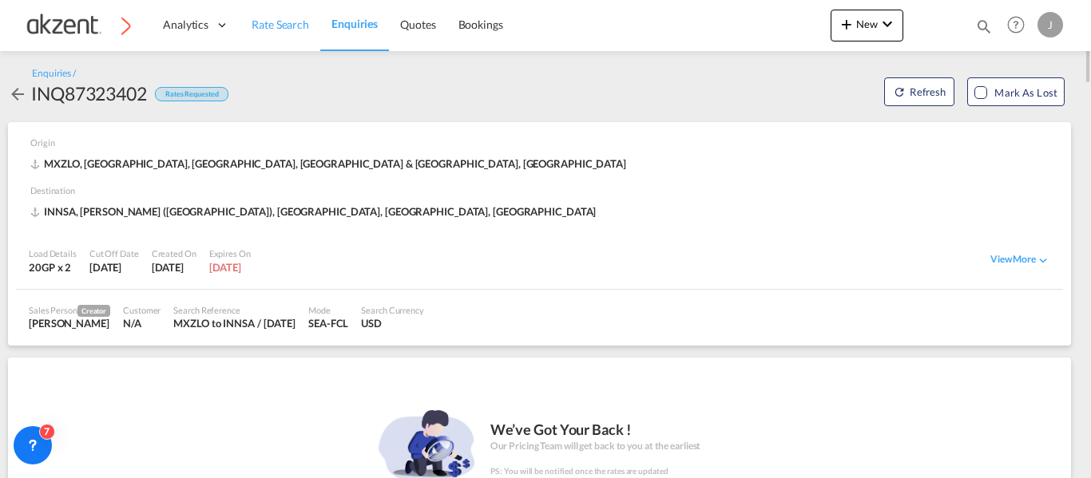
click at [265, 28] on span "Rate Search" at bounding box center [280, 25] width 57 height 14
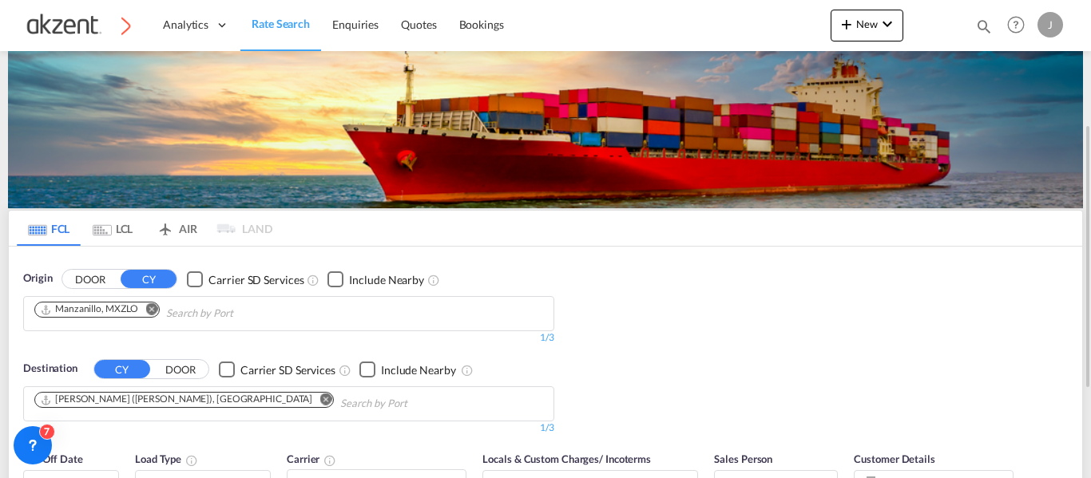
scroll to position [80, 0]
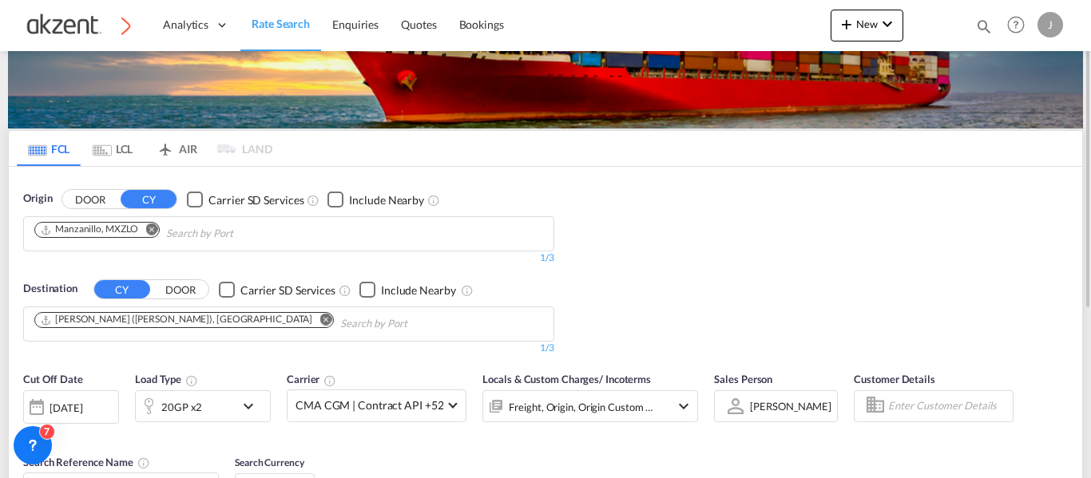
click at [309, 323] on button "Remove" at bounding box center [321, 321] width 24 height 16
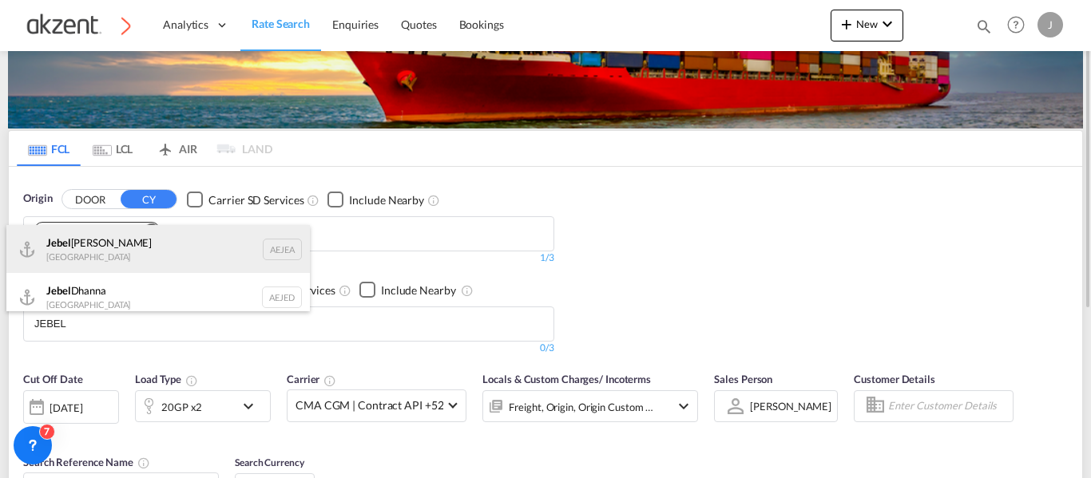
type input "JEBEL"
click at [267, 249] on div "Jebel Ali United Arab Emirates AEJEA" at bounding box center [157, 249] width 303 height 48
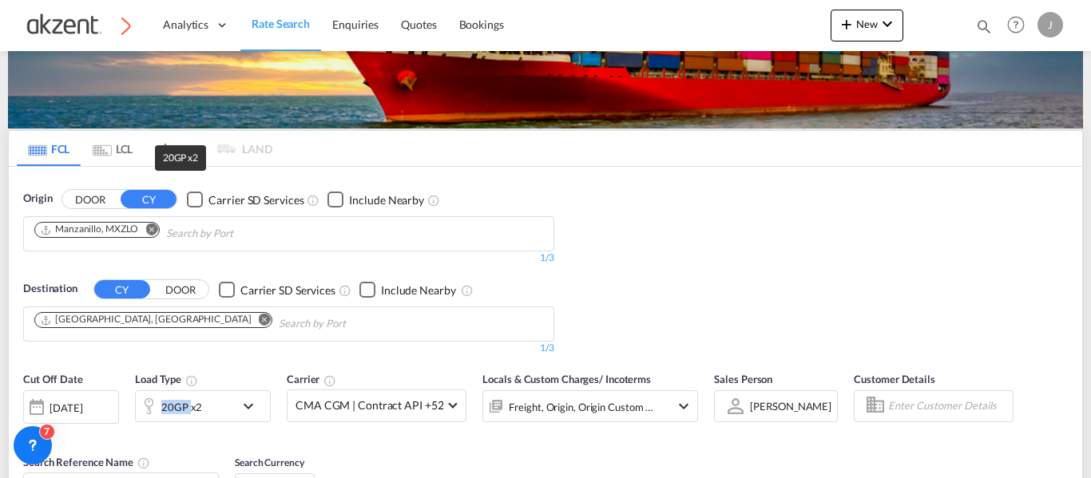
click at [172, 402] on div "20GP x2" at bounding box center [181, 407] width 41 height 22
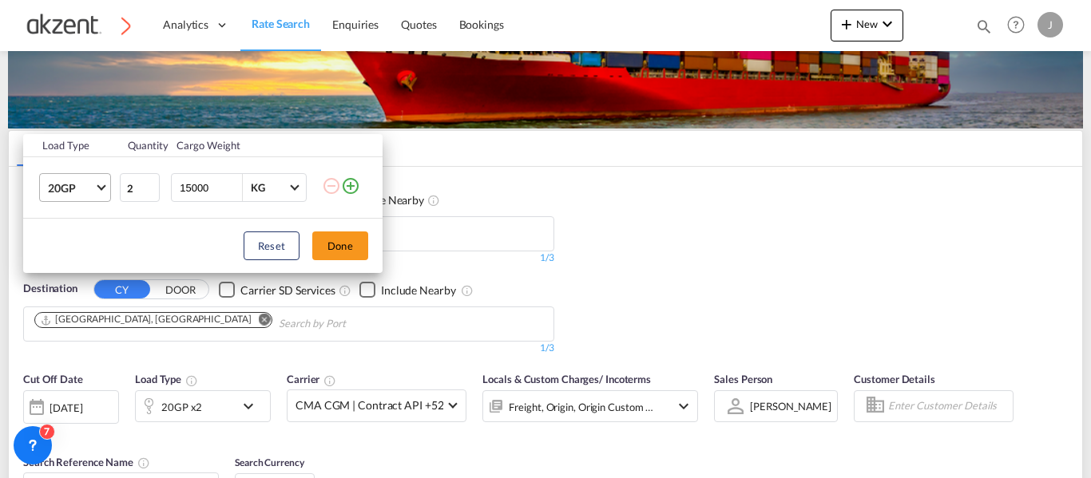
click at [99, 185] on span "Choose: \a20GP" at bounding box center [101, 186] width 9 height 9
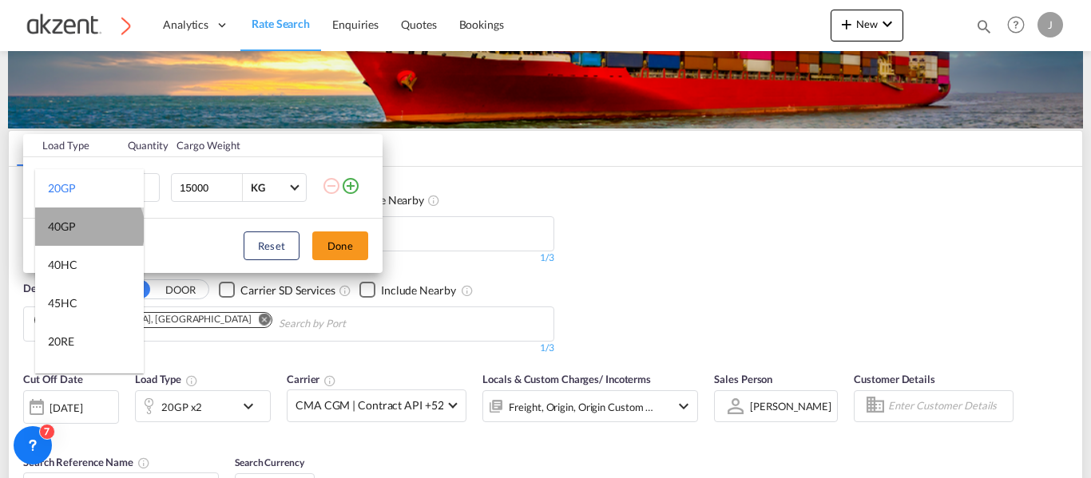
click at [88, 229] on md-option "40GP" at bounding box center [89, 227] width 109 height 38
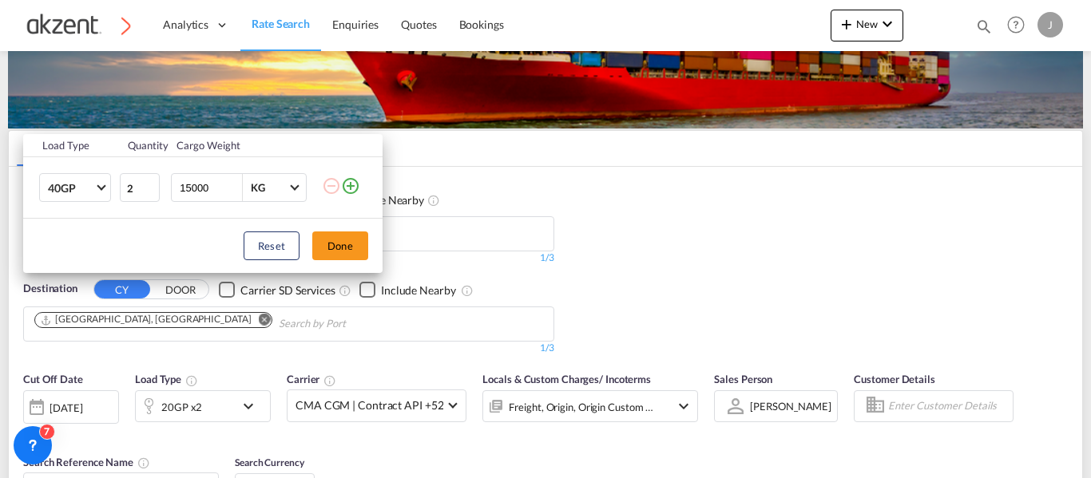
click at [221, 184] on input "15000" at bounding box center [210, 187] width 64 height 27
type input "1"
click at [193, 188] on input "15000" at bounding box center [210, 187] width 64 height 27
type input "16000"
click at [335, 248] on button "Done" at bounding box center [340, 246] width 56 height 29
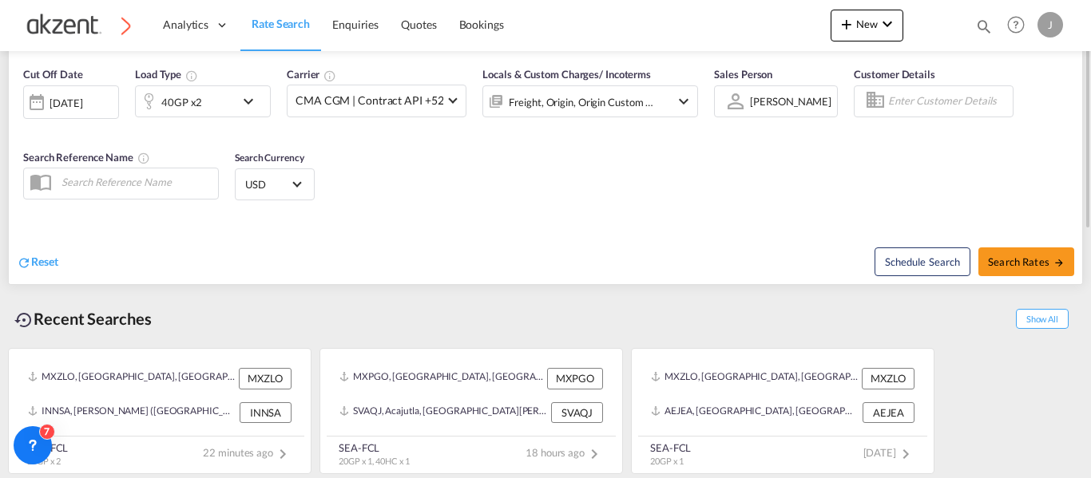
scroll to position [225, 0]
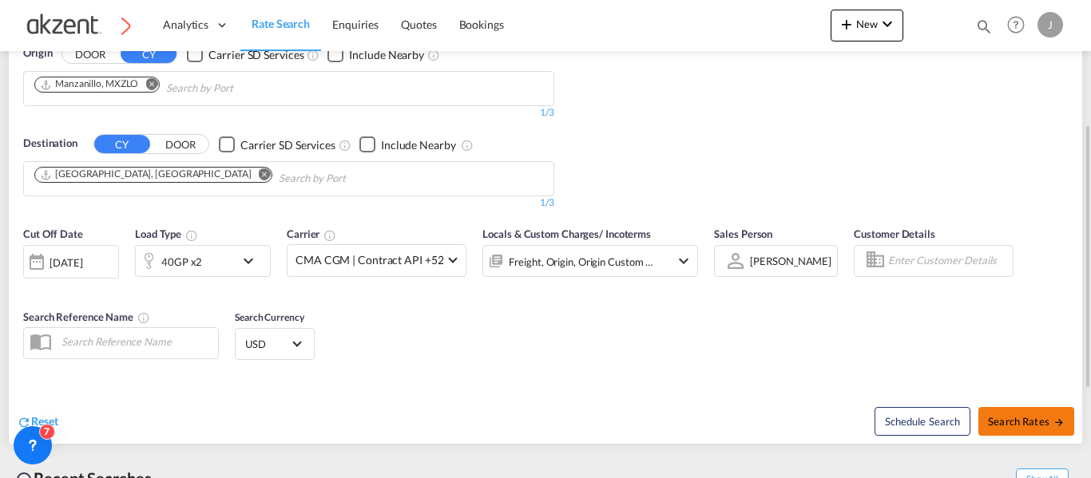
click at [1007, 418] on span "Search Rates" at bounding box center [1026, 421] width 77 height 13
type input "MXZLO to AEJEA / [DATE]"
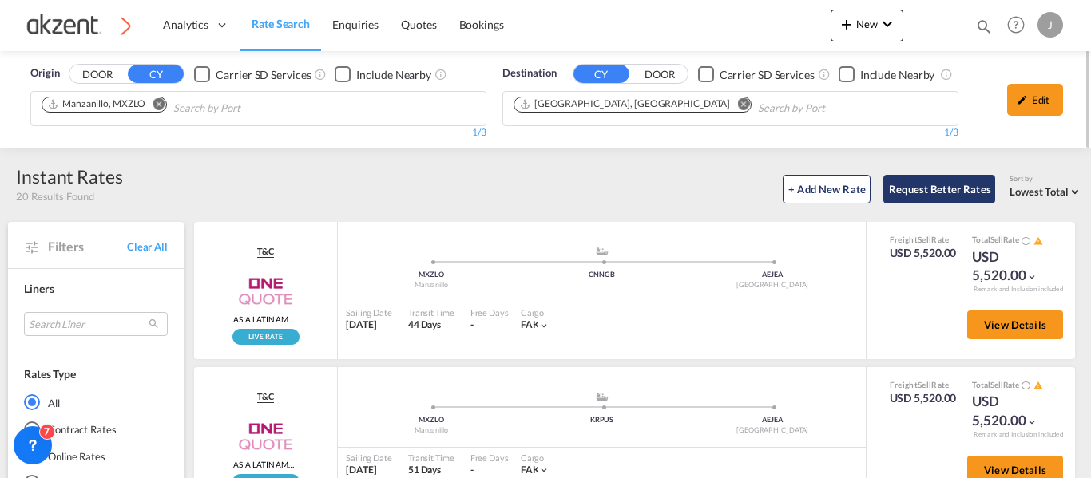
click at [932, 189] on button "Request Better Rates" at bounding box center [939, 189] width 112 height 29
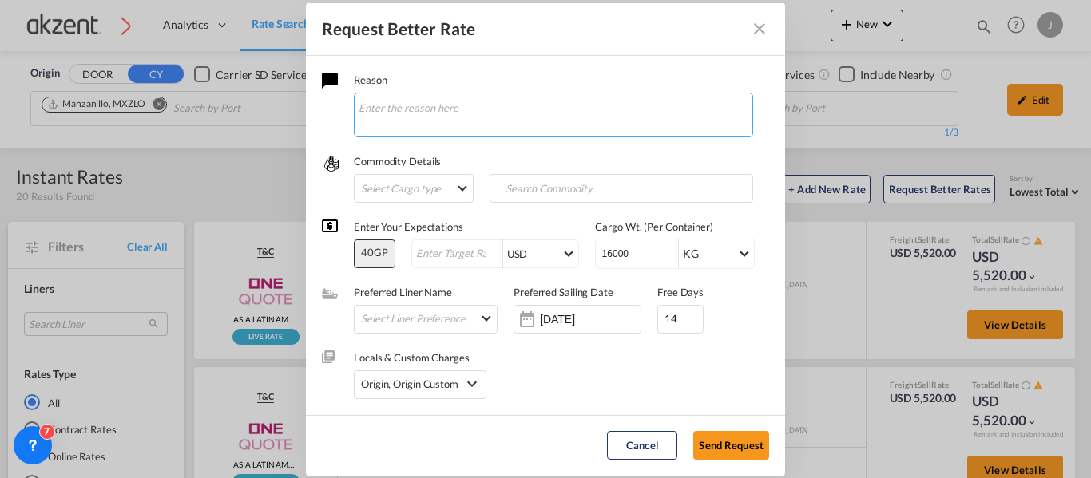
click at [452, 127] on textarea "Request Better Rate ..." at bounding box center [553, 115] width 399 height 45
type textarea "Hola Nat, tengo una carga EXW para un agente indu. 1x40' Necesitare maniobras y…"
click at [434, 190] on md-select "Select Cargo type FAK GCR GDSM General Cargo Hazardous Cargo Ambient Foodstuff …" at bounding box center [414, 188] width 120 height 29
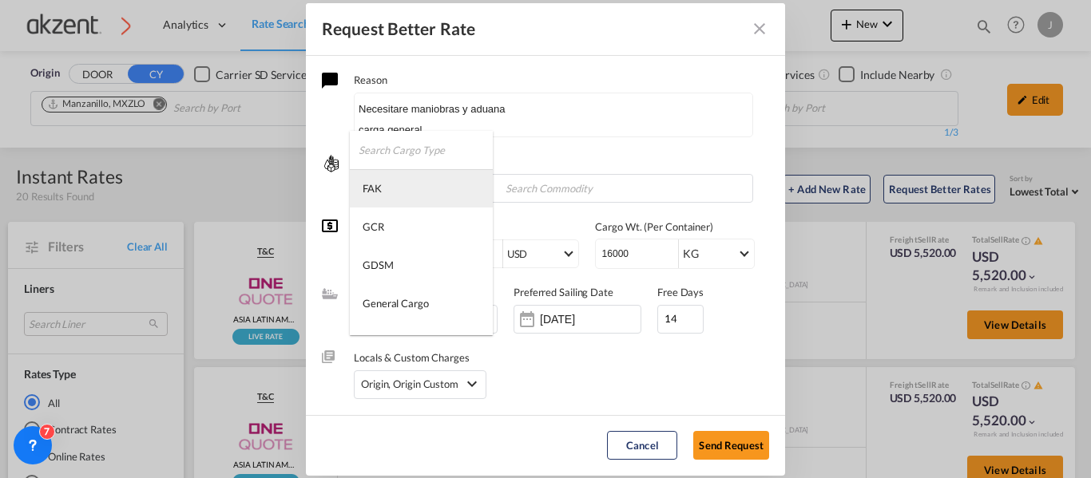
click at [414, 194] on md-option "FAK" at bounding box center [421, 188] width 143 height 38
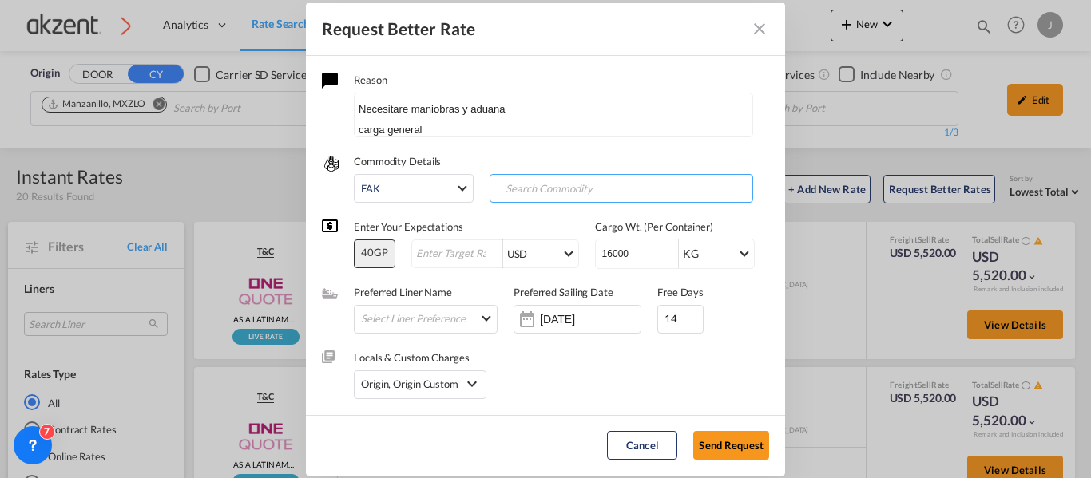
click at [542, 192] on input "Search Commodity" at bounding box center [573, 189] width 158 height 26
type input "general cargo"
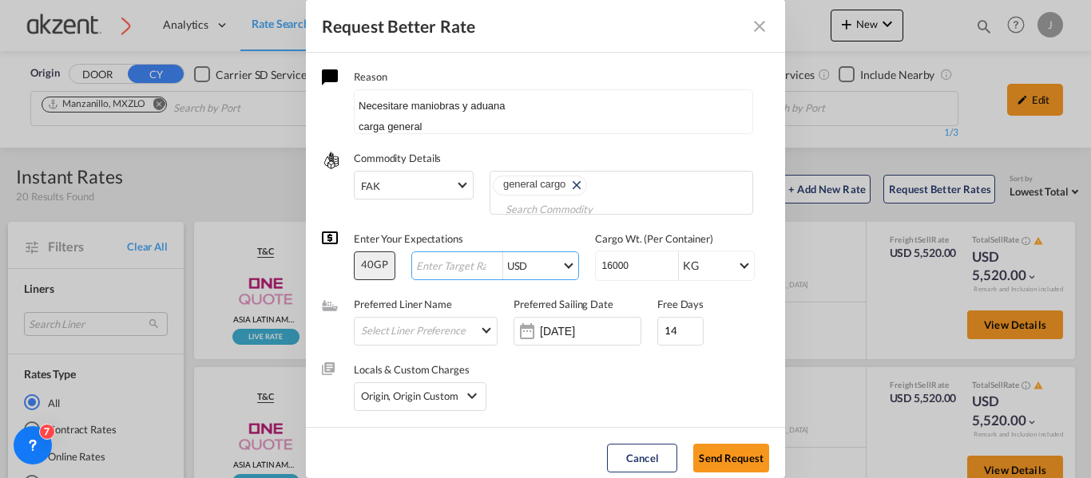
click at [449, 270] on input "Request Better Rate ..." at bounding box center [458, 266] width 88 height 12
type input "1"
click at [561, 336] on input "24 Sep 2025" at bounding box center [590, 331] width 101 height 13
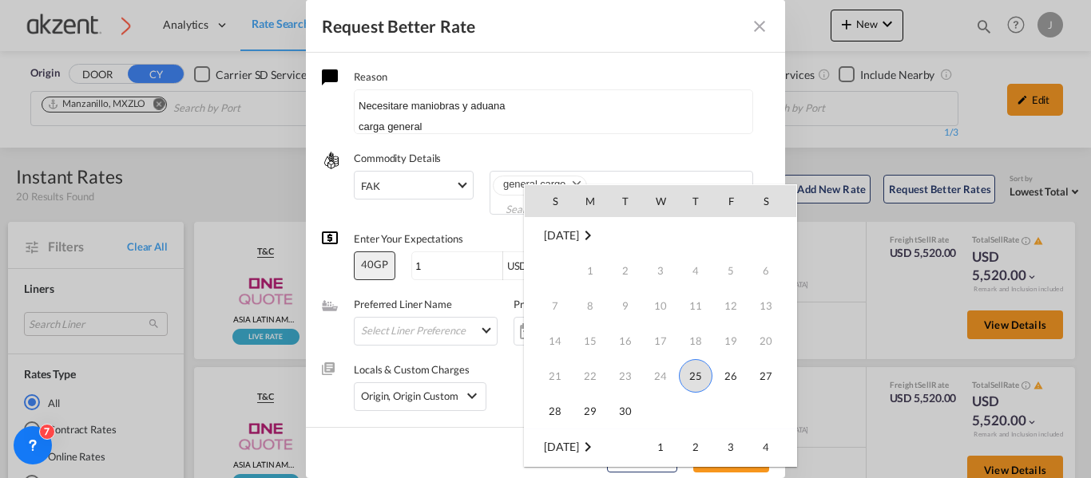
click at [703, 377] on span "25" at bounding box center [696, 376] width 34 height 34
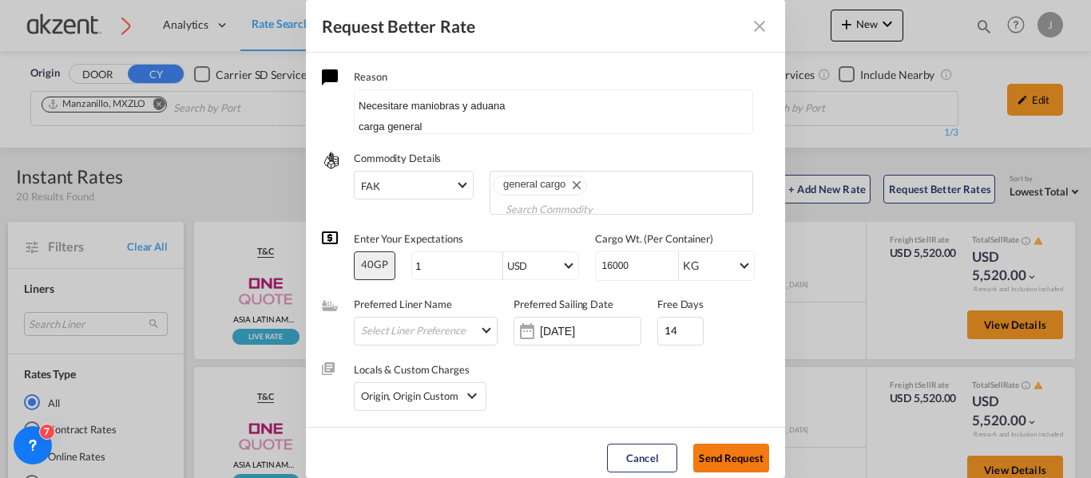
click at [729, 451] on button "Send Request" at bounding box center [731, 458] width 76 height 29
type input "24 Sep 2025"
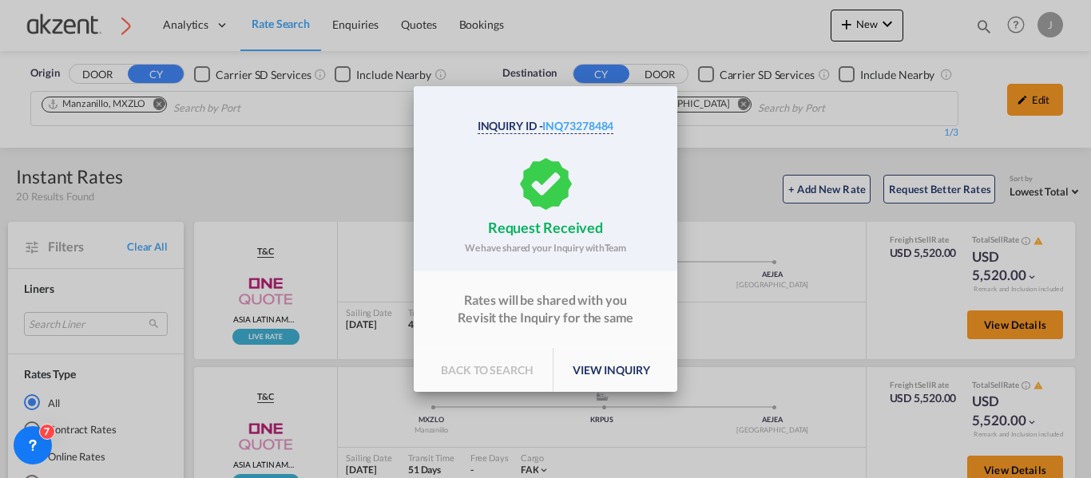
click at [595, 367] on p "view inquiry" at bounding box center [611, 370] width 116 height 45
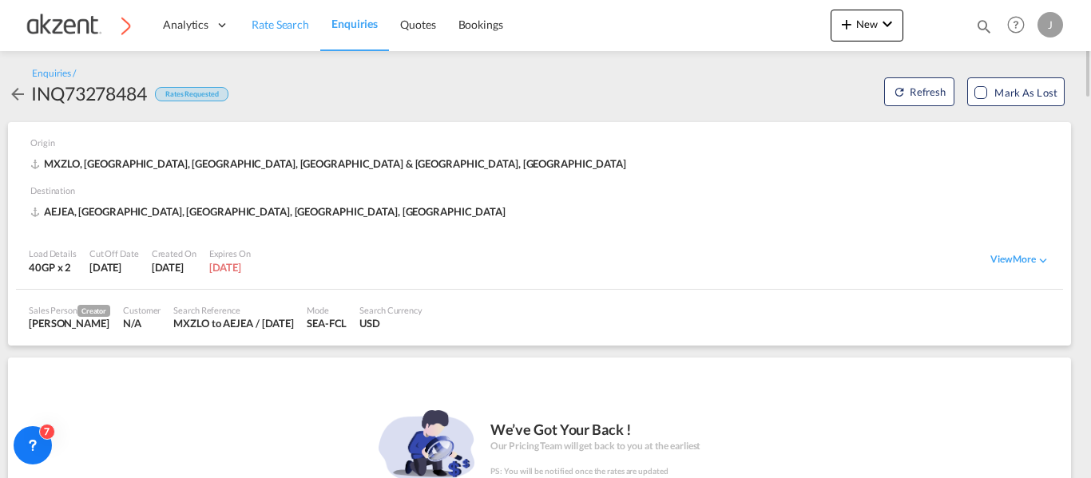
click at [257, 22] on span "Rate Search" at bounding box center [280, 25] width 57 height 14
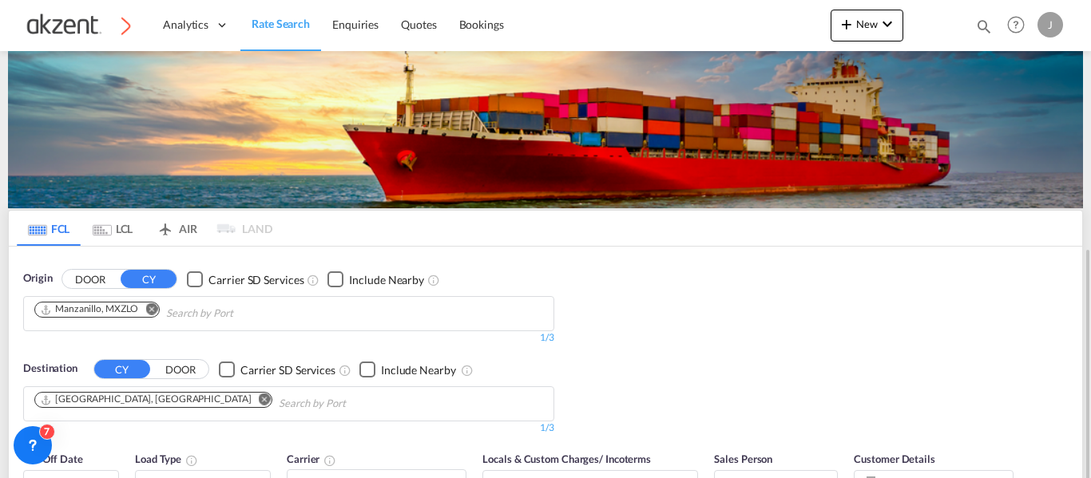
scroll to position [240, 0]
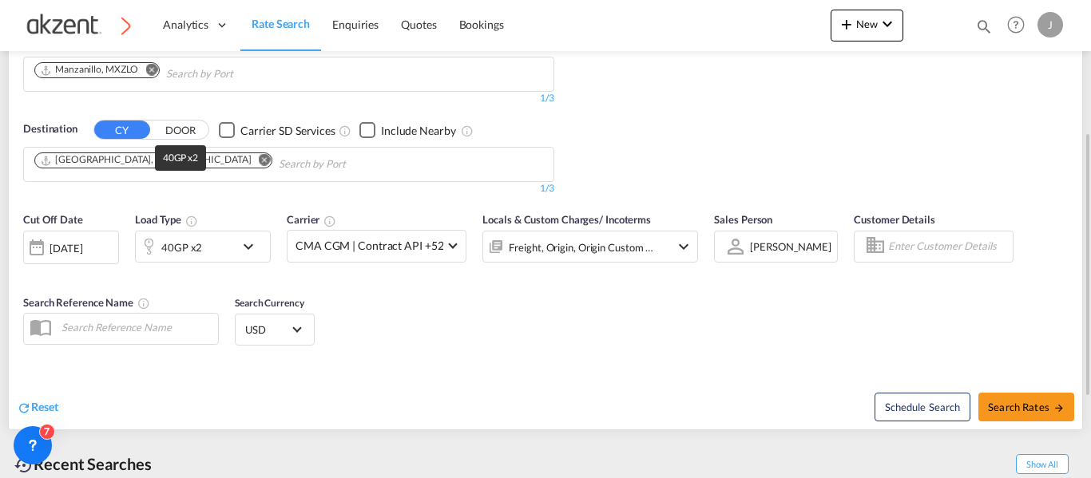
click at [188, 246] on div "40GP x2" at bounding box center [181, 247] width 41 height 22
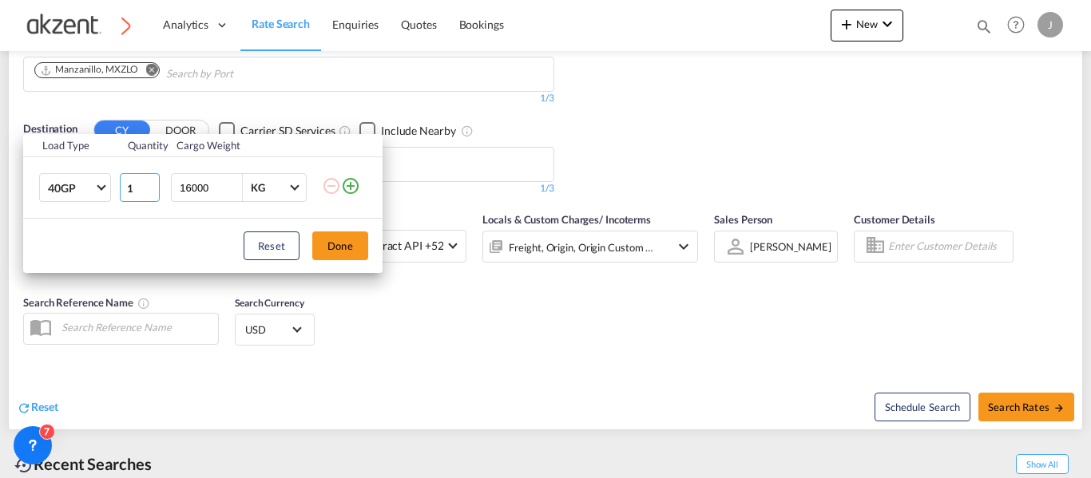
type input "1"
click at [152, 189] on input "1" at bounding box center [140, 187] width 40 height 29
click at [351, 248] on button "Done" at bounding box center [340, 246] width 56 height 29
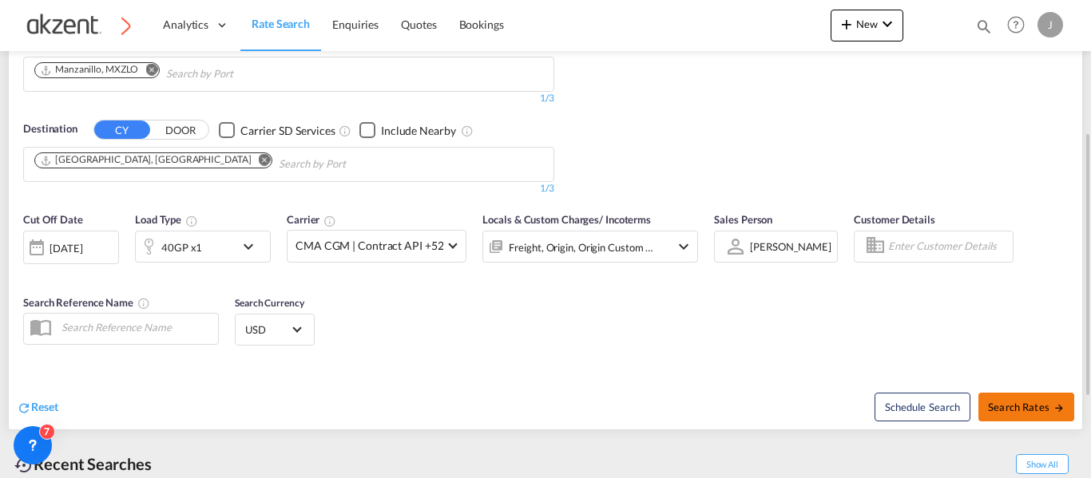
click at [1012, 413] on span "Search Rates" at bounding box center [1026, 407] width 77 height 13
type input "MXZLO to AEJEA / [DATE]"
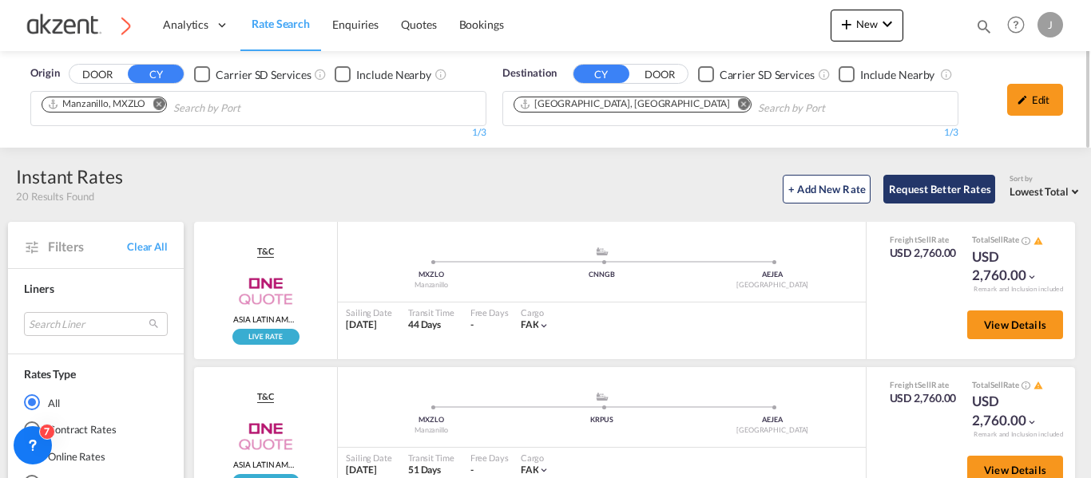
click at [942, 186] on button "Request Better Rates" at bounding box center [939, 189] width 112 height 29
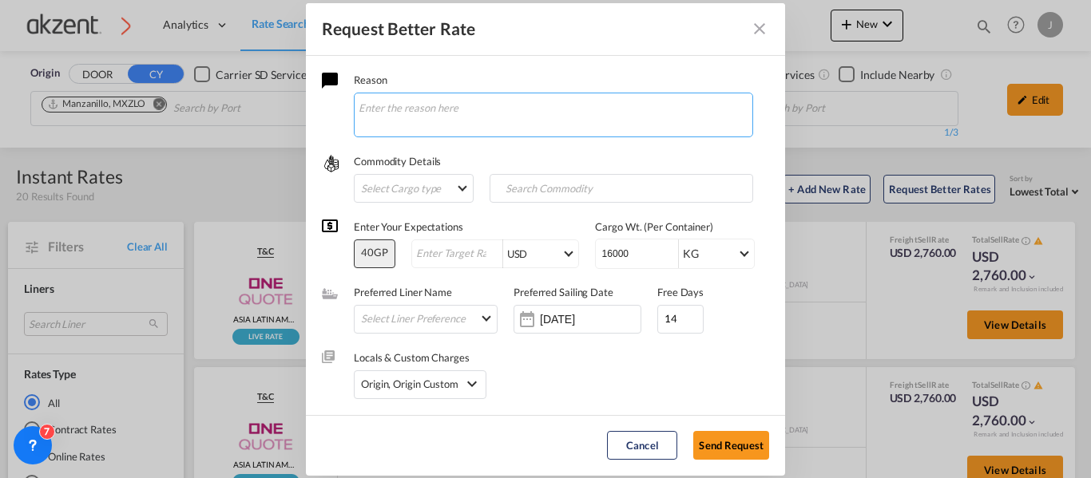
click at [487, 93] on textarea "Request Better Rate ..." at bounding box center [553, 115] width 399 height 45
paste textarea "2. Vessel schedule ( Confirmed Space)"
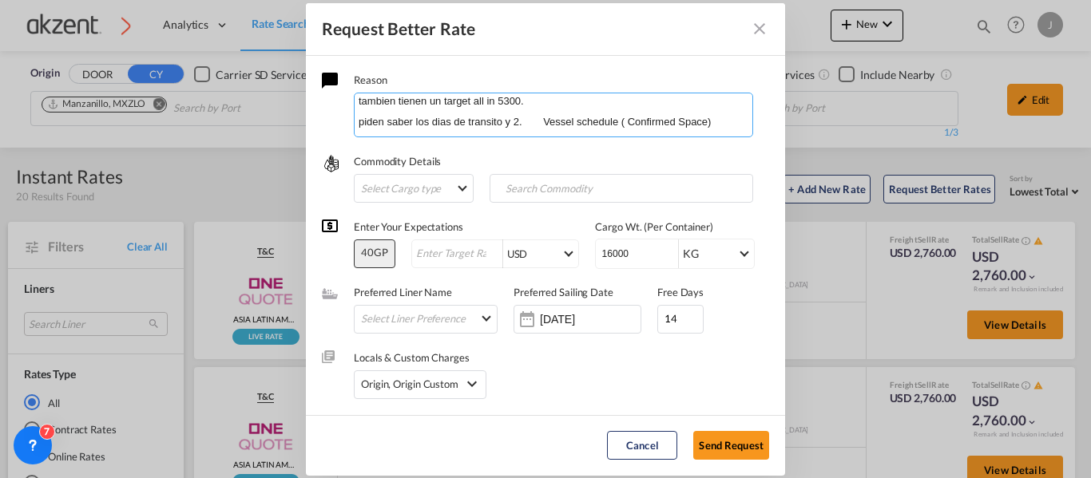
click at [540, 129] on textarea "Natatlia, El cliente nos solicito 1x40', termino exw, por lo que requerire mani…" at bounding box center [553, 115] width 399 height 45
type textarea "Natatlia, El cliente nos solicito 1x40', termino exw, por lo que requerire mani…"
click at [462, 194] on md-select "Select Cargo type FAK GCR GDSM General Cargo Hazardous Cargo Ambient Foodstuff …" at bounding box center [414, 188] width 120 height 29
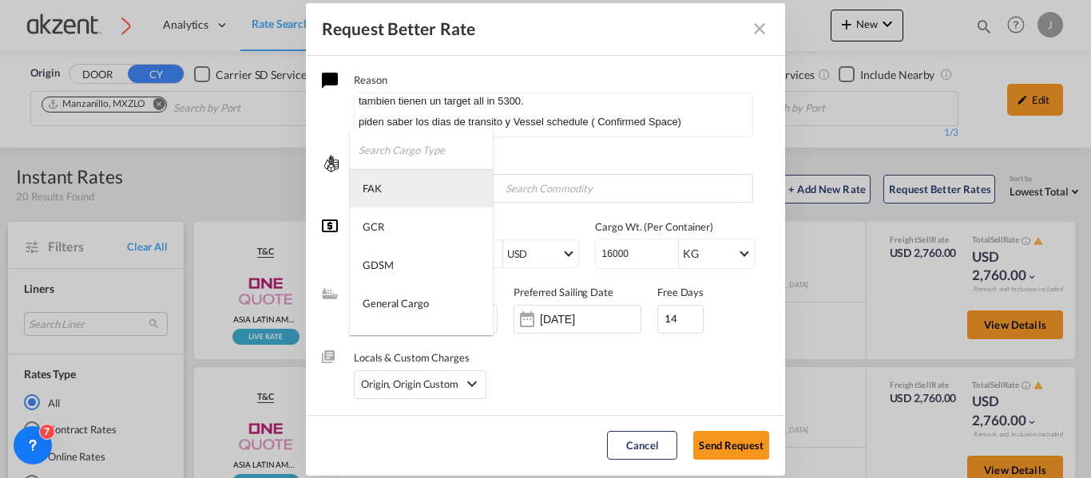
click at [404, 187] on md-option "FAK" at bounding box center [421, 188] width 143 height 38
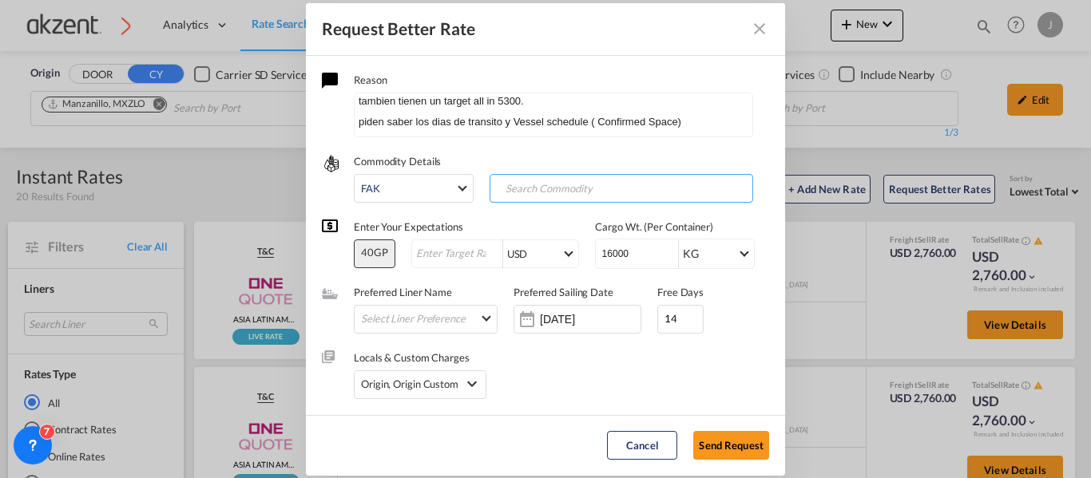
click at [557, 188] on input "Search Commodity" at bounding box center [573, 189] width 158 height 26
type input "general cargo"
click at [449, 260] on div "USD AED AFN ALL AMD ANG AOA ARS AUD AWG AZN BAM BBD BDT BGN BHD BIF BMD BND BOB…" at bounding box center [495, 254] width 168 height 29
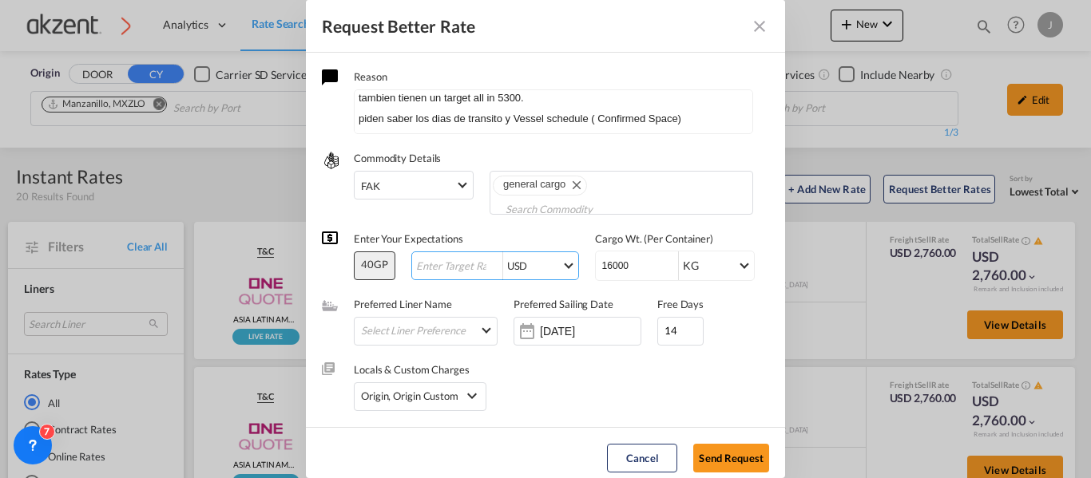
click at [449, 260] on input "Request Better Rate ..." at bounding box center [458, 266] width 88 height 12
type input "1"
click at [601, 373] on div "Locals & Custom Charges Origin, Origin Custom Origin Charges Origin Customs Cle…" at bounding box center [545, 378] width 447 height 65
click at [553, 331] on input "24 Sep 2025" at bounding box center [590, 331] width 101 height 13
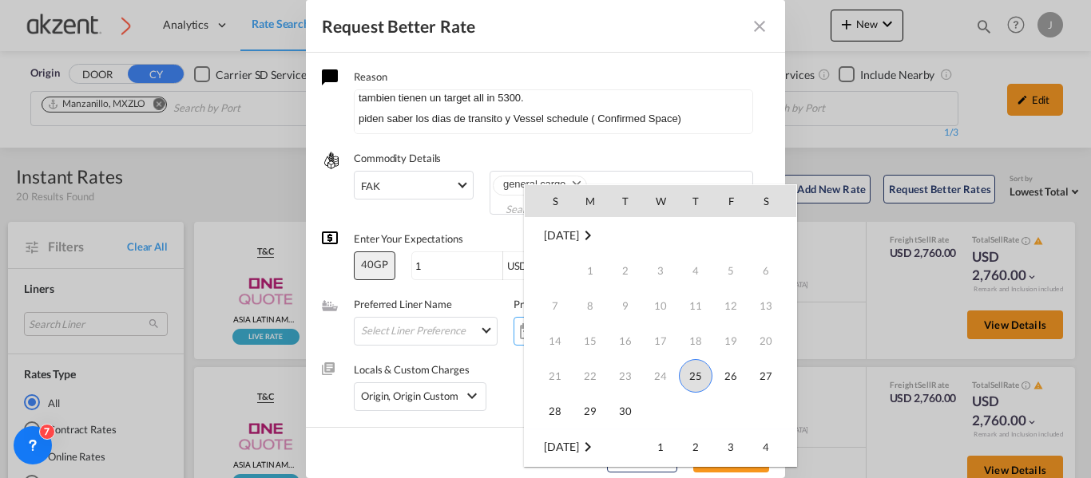
click at [703, 365] on span "25" at bounding box center [696, 376] width 34 height 34
type input "[DATE]"
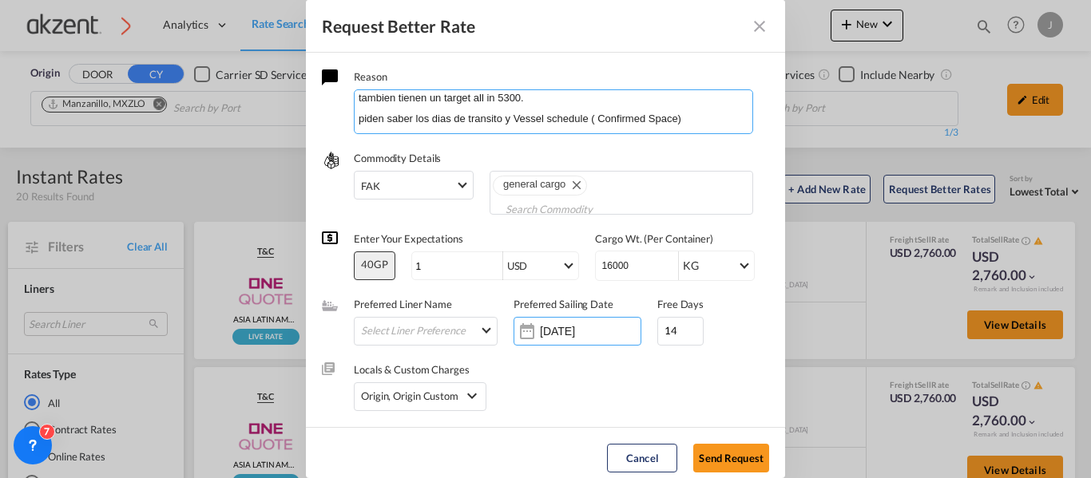
click at [550, 105] on textarea "Natatlia, El cliente nos solicito 1x40', termino exw, por lo que requerire mani…" at bounding box center [553, 111] width 399 height 45
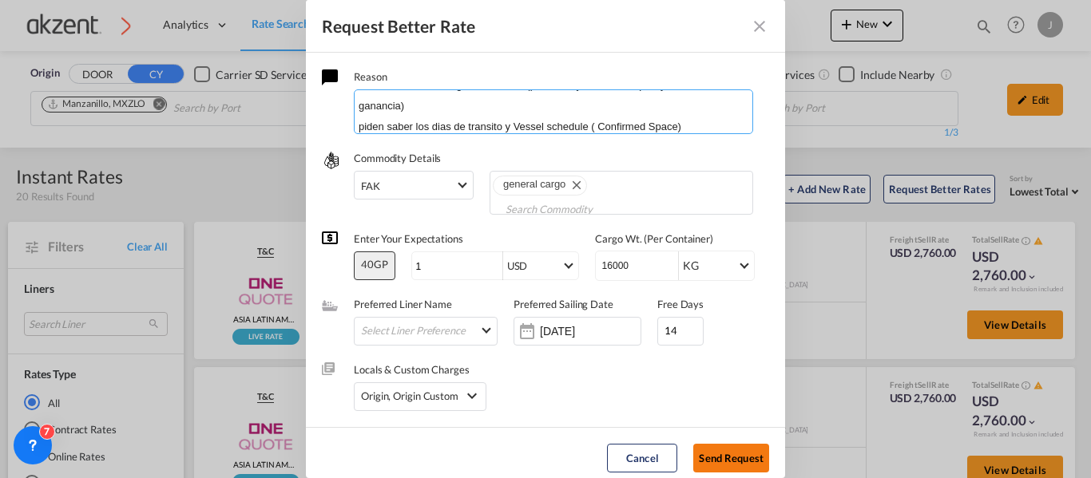
type textarea "Natatlia, El cliente nos solicito 1x40', termino exw, por lo que requerire mani…"
click at [721, 457] on button "Send Request" at bounding box center [731, 458] width 76 height 29
type input "24 Sep 2025"
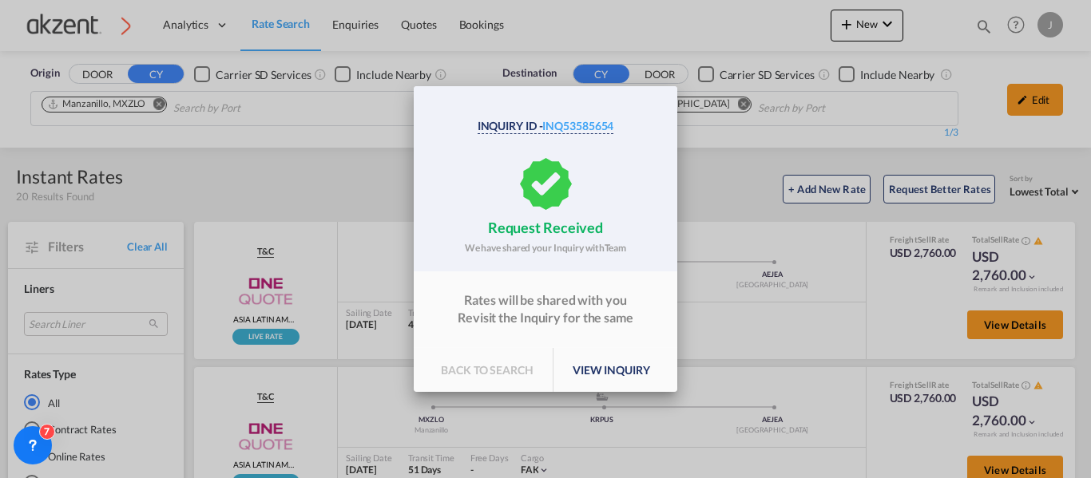
click at [609, 363] on p "view inquiry" at bounding box center [611, 370] width 116 height 45
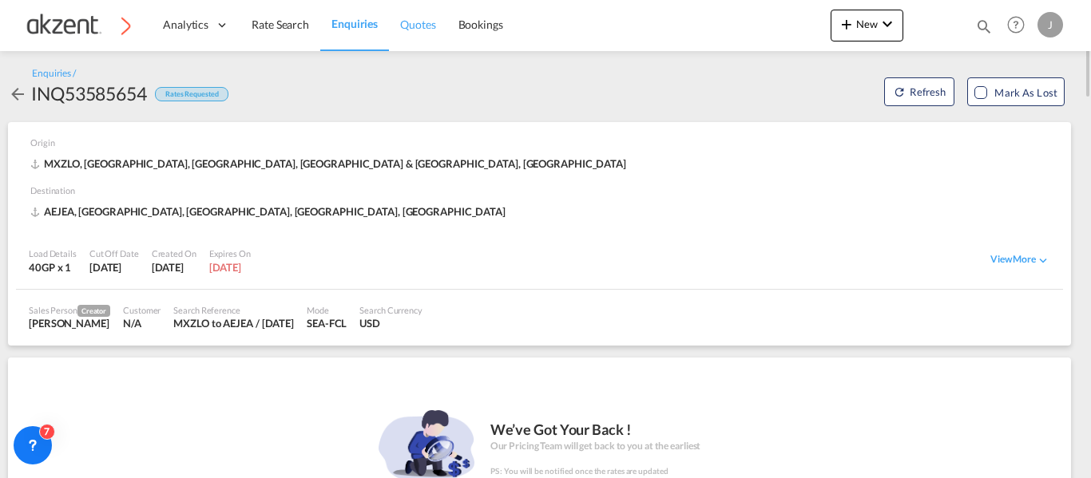
drag, startPoint x: 366, startPoint y: 23, endPoint x: 420, endPoint y: 1, distance: 58.7
click at [366, 23] on span "Enquiries" at bounding box center [354, 24] width 46 height 14
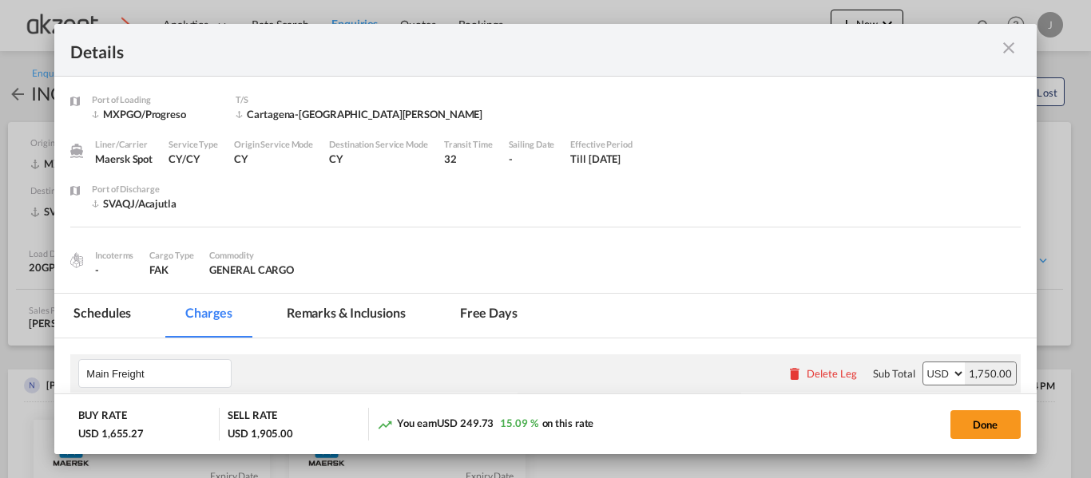
scroll to position [0, 16]
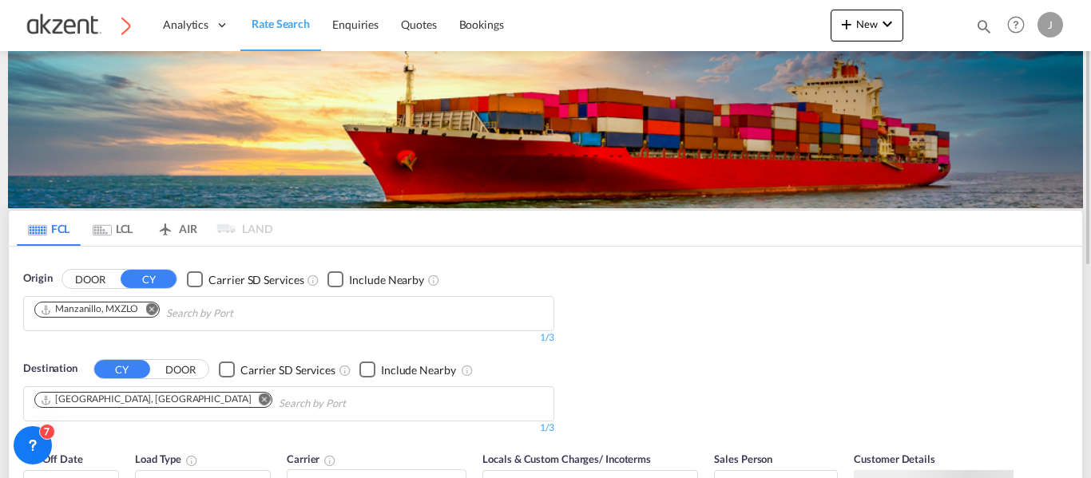
click at [984, 24] on md-icon "icon-magnify" at bounding box center [984, 27] width 18 height 18
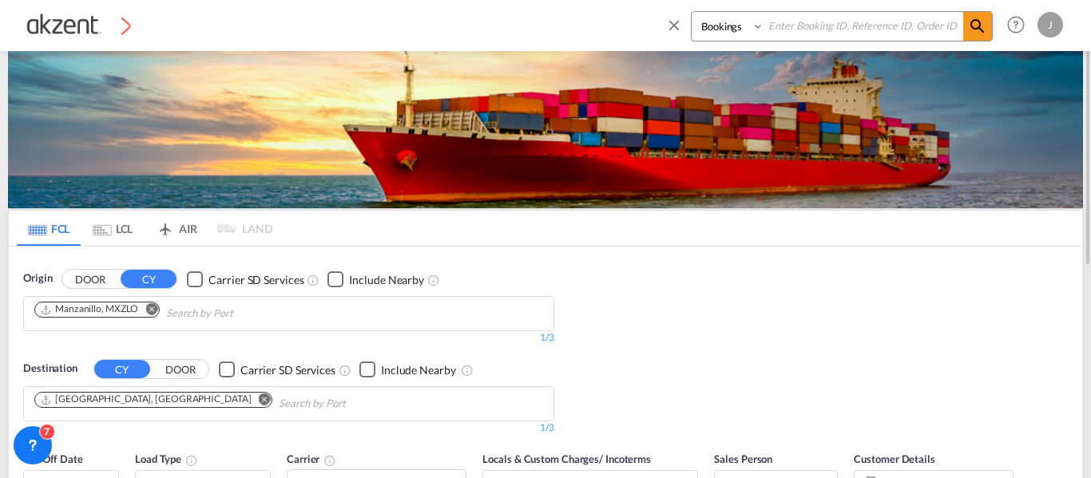
click at [866, 30] on input at bounding box center [863, 26] width 199 height 28
paste input "AKZ000007680"
type input "AKZ000007680"
click at [748, 29] on select "Bookings Quotes Enquiries" at bounding box center [730, 26] width 76 height 29
select select "Quotes"
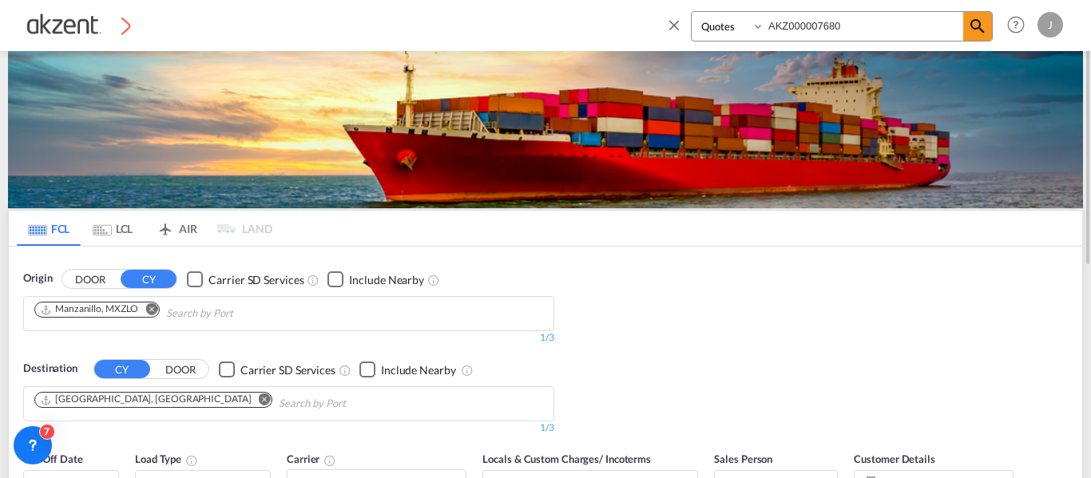
click at [692, 12] on select "Bookings Quotes Enquiries" at bounding box center [730, 26] width 76 height 29
click at [979, 30] on md-icon "icon-magnify" at bounding box center [977, 26] width 19 height 19
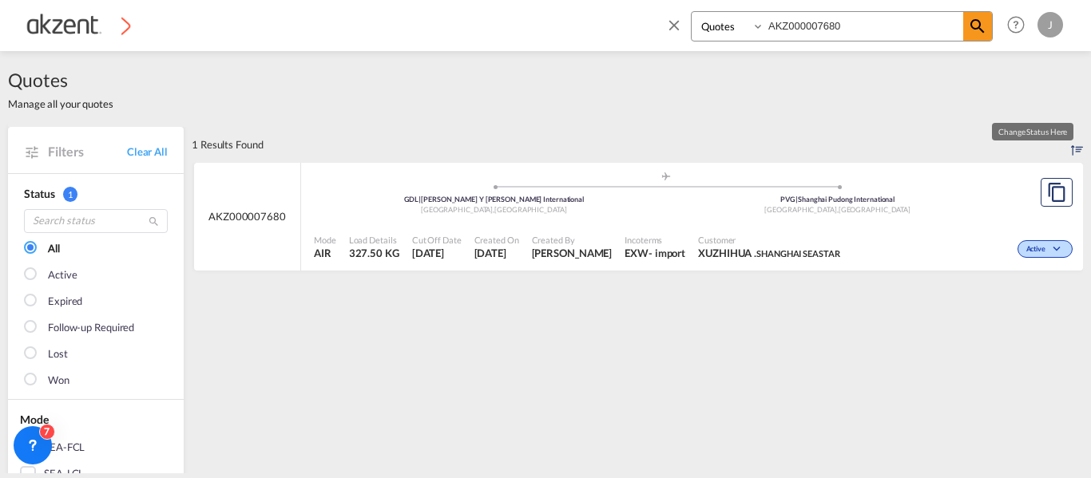
click at [1033, 245] on span "Active" at bounding box center [1037, 249] width 23 height 11
click at [882, 243] on div "Follow-up Required Lost" at bounding box center [545, 239] width 1091 height 478
click at [728, 224] on div "Mode AIR Load Details 327.50 KG Cut Off Date 23 Sep 2025 Created On 23 Sep 2025…" at bounding box center [692, 248] width 782 height 48
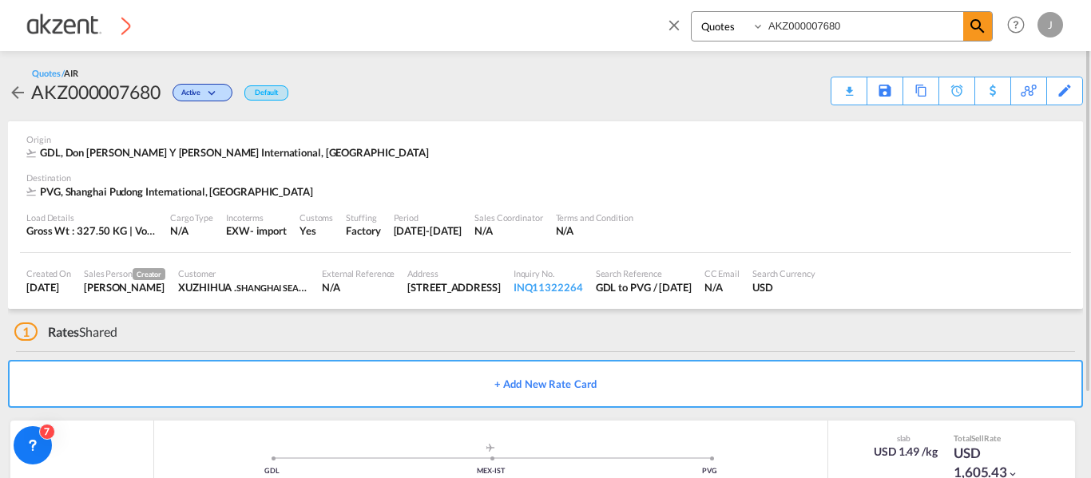
scroll to position [103, 0]
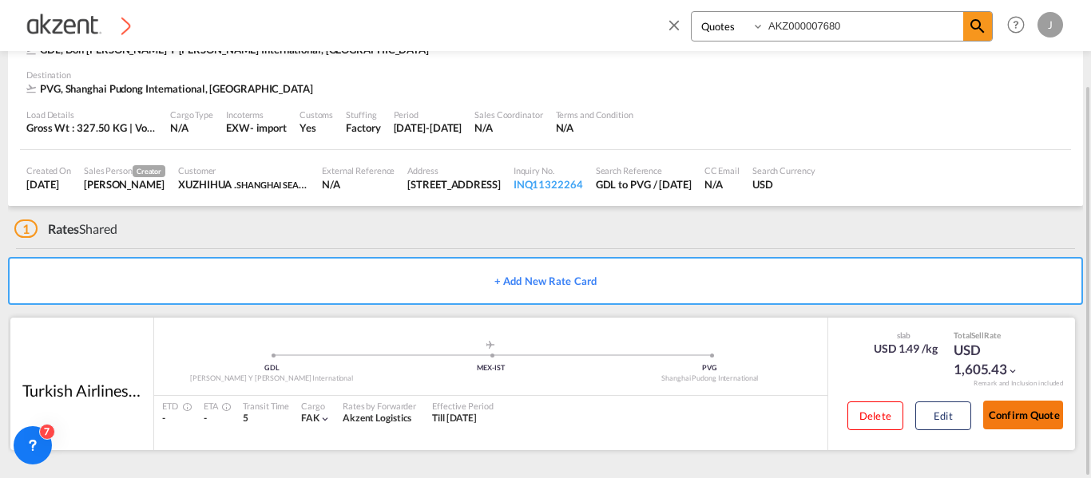
click at [1006, 414] on button "Confirm Quote" at bounding box center [1023, 415] width 80 height 29
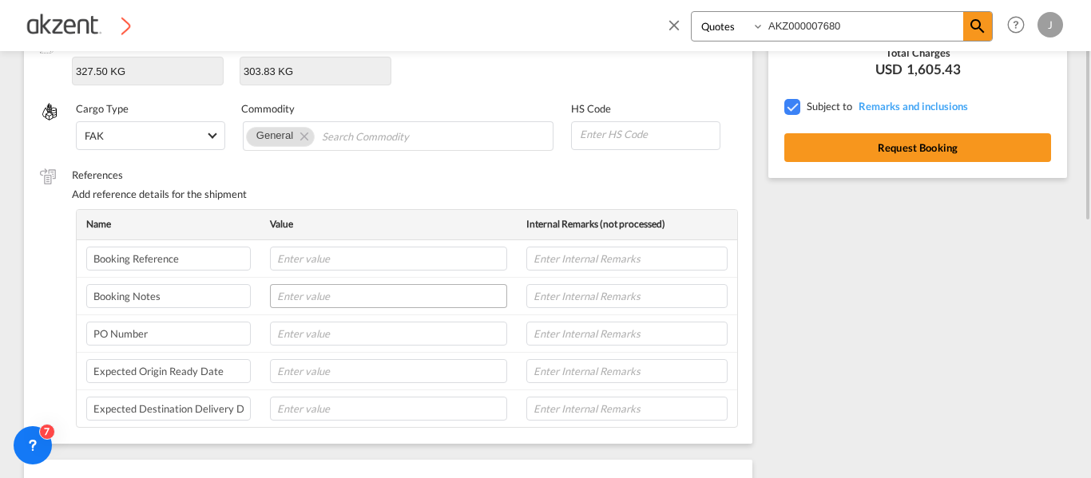
scroll to position [198, 0]
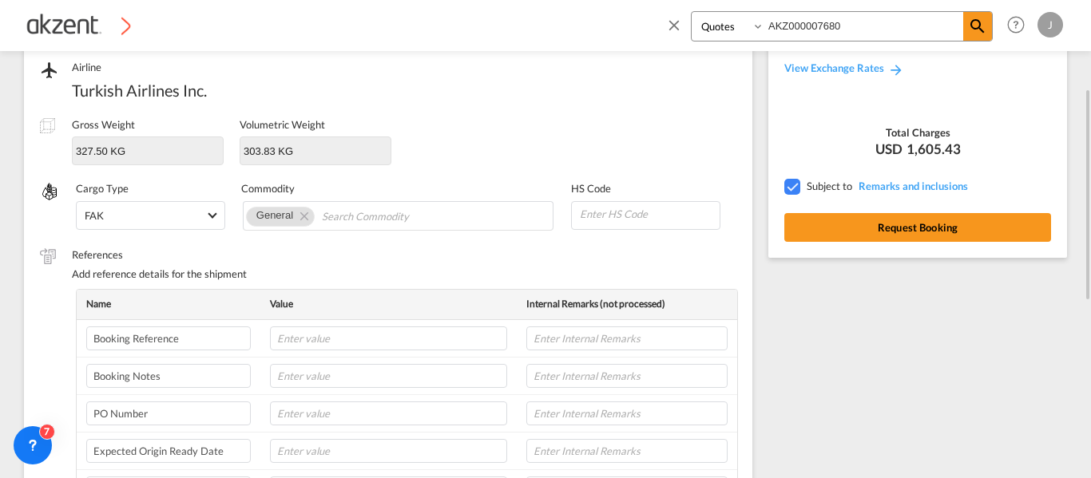
click at [599, 217] on input at bounding box center [648, 214] width 141 height 24
paste input "9031809090"
type input "9031809090"
click at [474, 265] on div "References Add reference details for the shipment" at bounding box center [404, 269] width 664 height 42
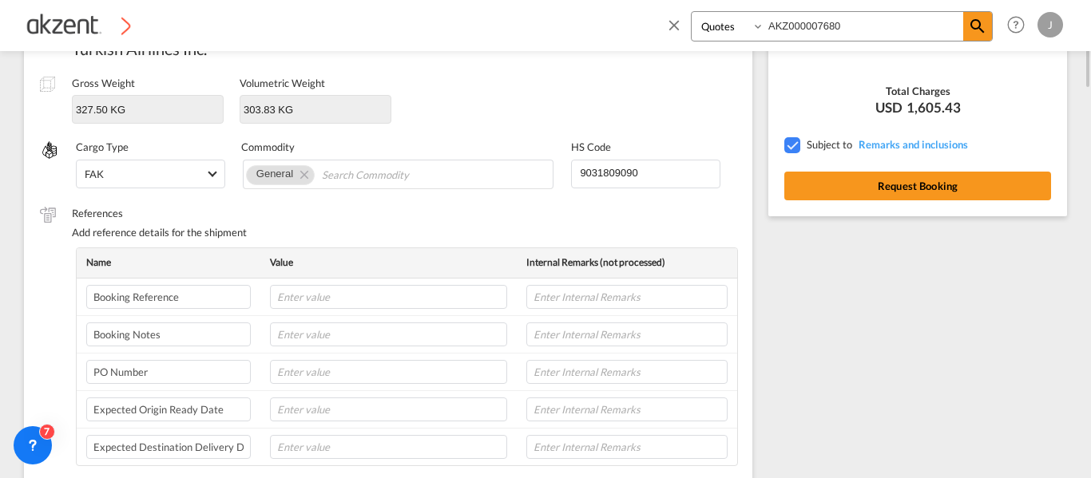
scroll to position [80, 0]
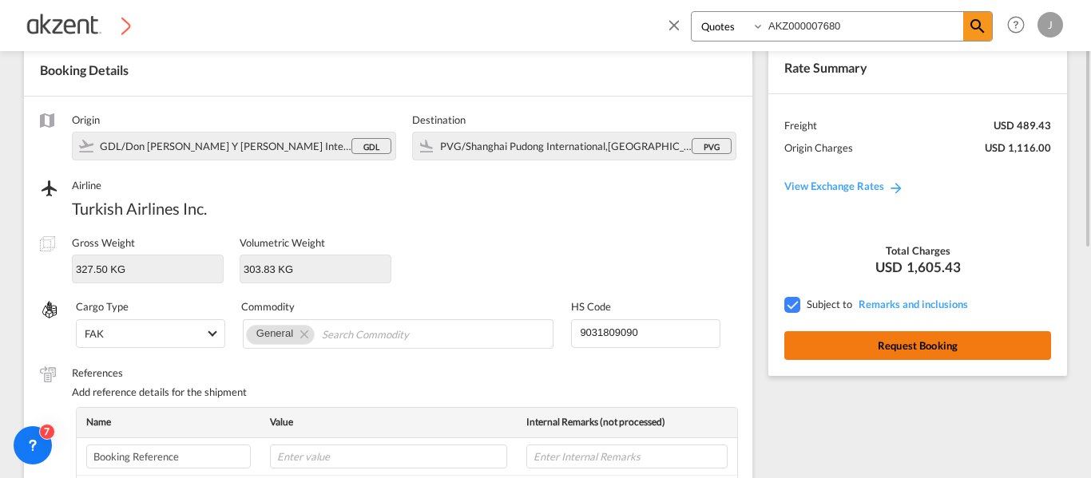
click at [886, 345] on button "Request Booking" at bounding box center [917, 345] width 267 height 29
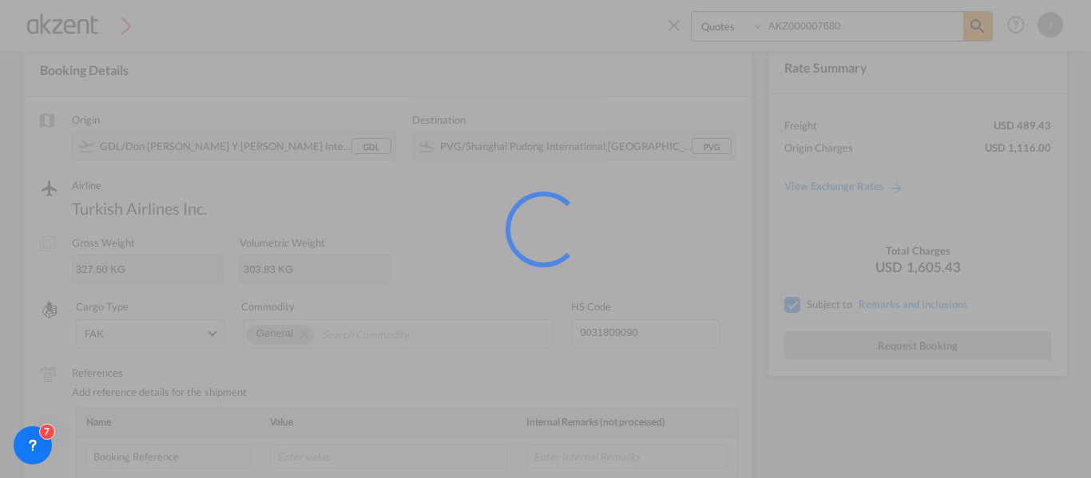
scroll to position [26, 0]
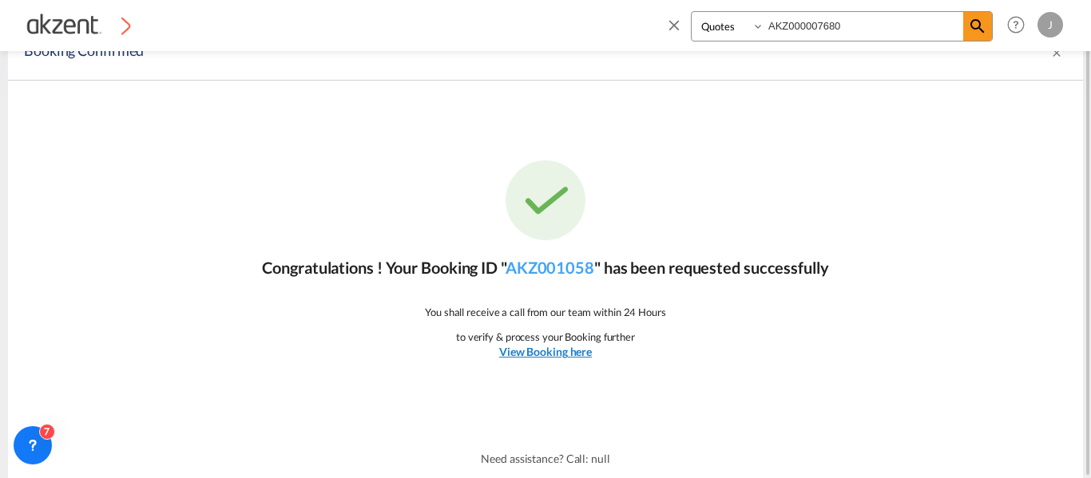
click at [566, 347] on u "View Booking here" at bounding box center [545, 352] width 93 height 14
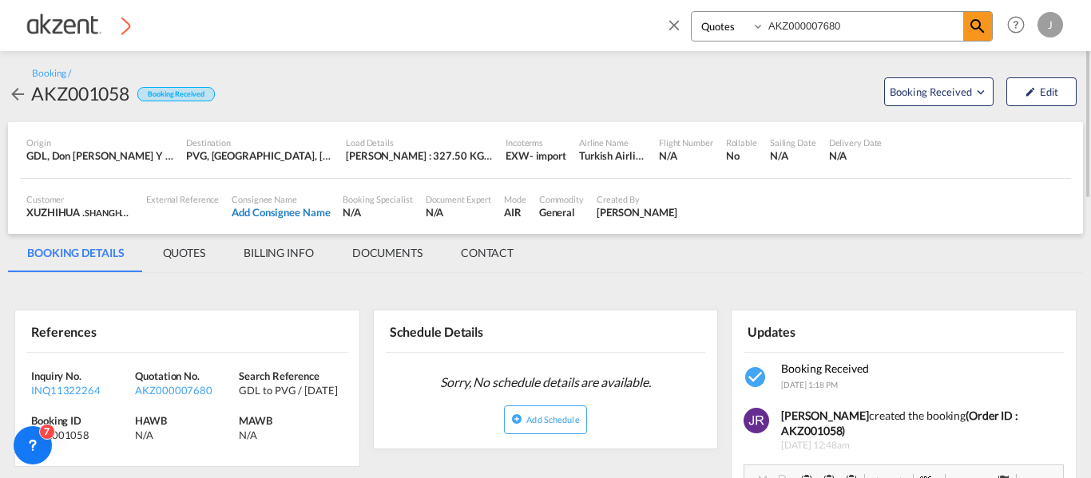
click at [249, 205] on div "Add Consignee Name" at bounding box center [281, 212] width 98 height 14
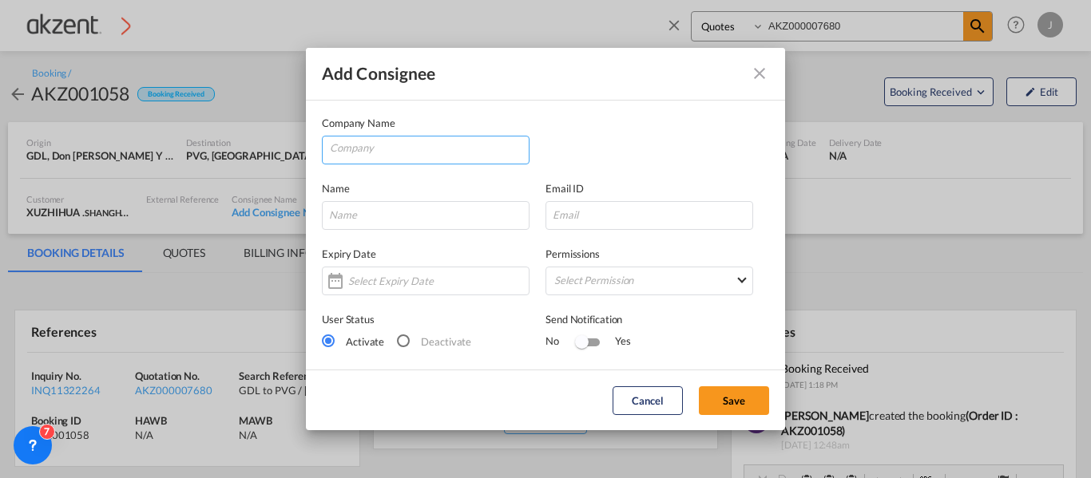
click at [427, 156] on input "Company" at bounding box center [429, 149] width 199 height 24
type input "continental corportation Mexico"
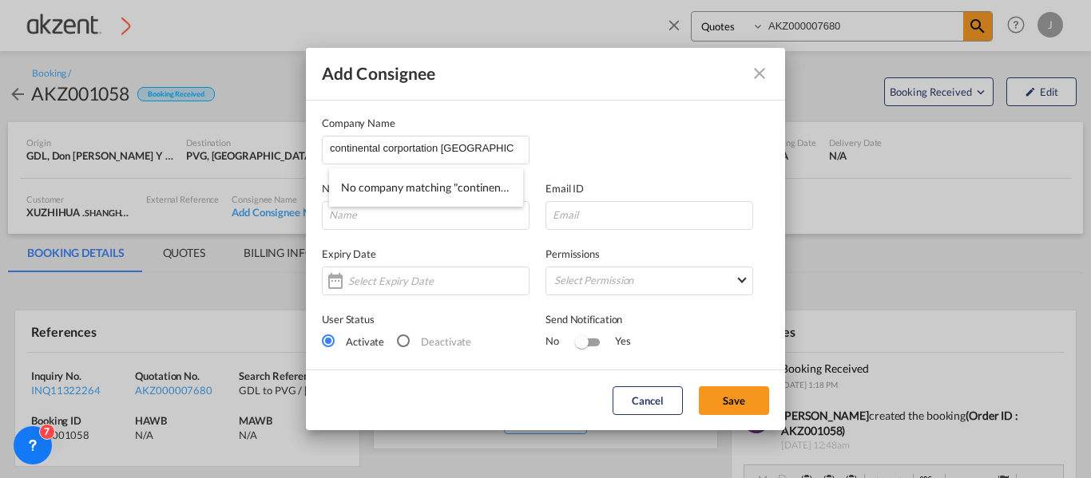
click at [603, 149] on div "Company Name continental corportation Mexico" at bounding box center [545, 140] width 447 height 50
click at [755, 73] on md-icon "icon-close" at bounding box center [759, 73] width 19 height 19
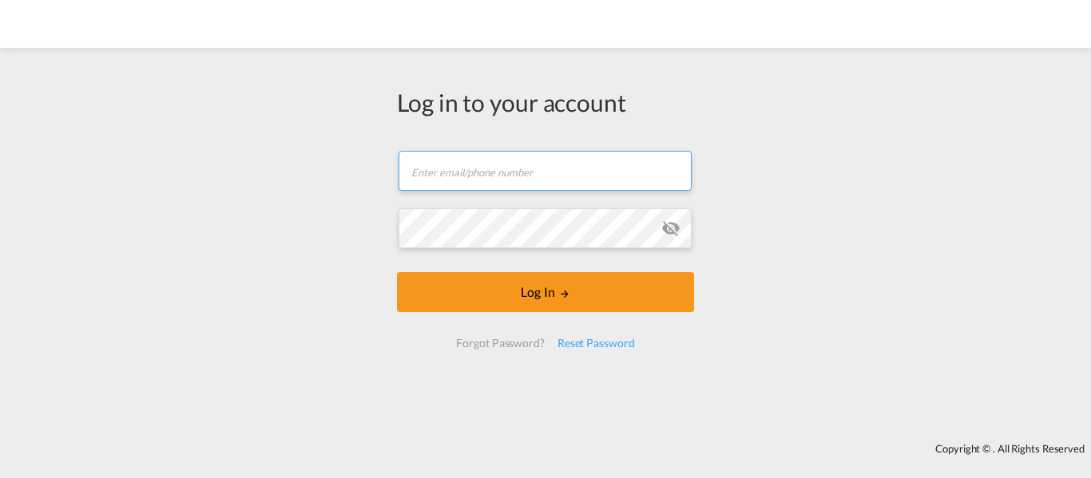
type input "[EMAIL_ADDRESS][DOMAIN_NAME]"
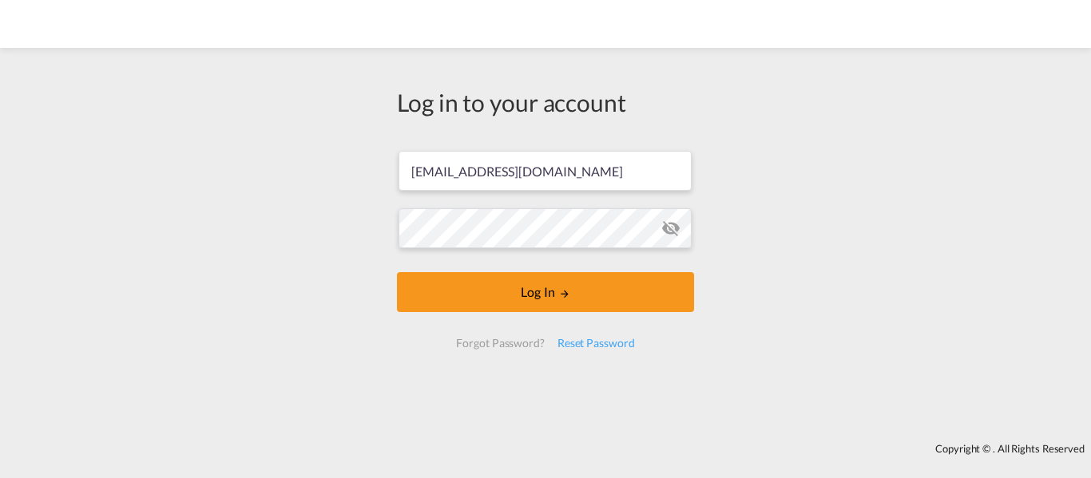
click at [582, 297] on button "Log In" at bounding box center [545, 292] width 297 height 40
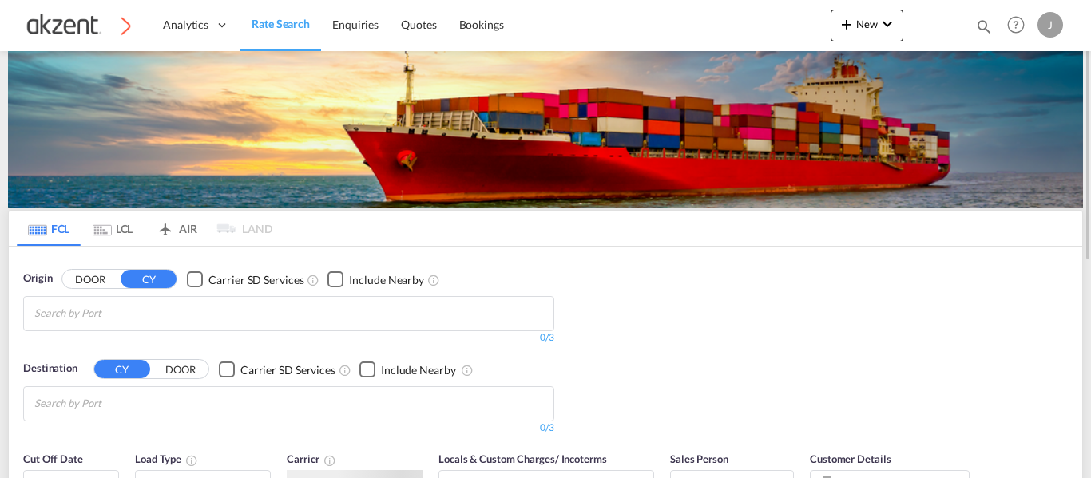
click at [984, 23] on md-icon "icon-magnify" at bounding box center [984, 27] width 18 height 18
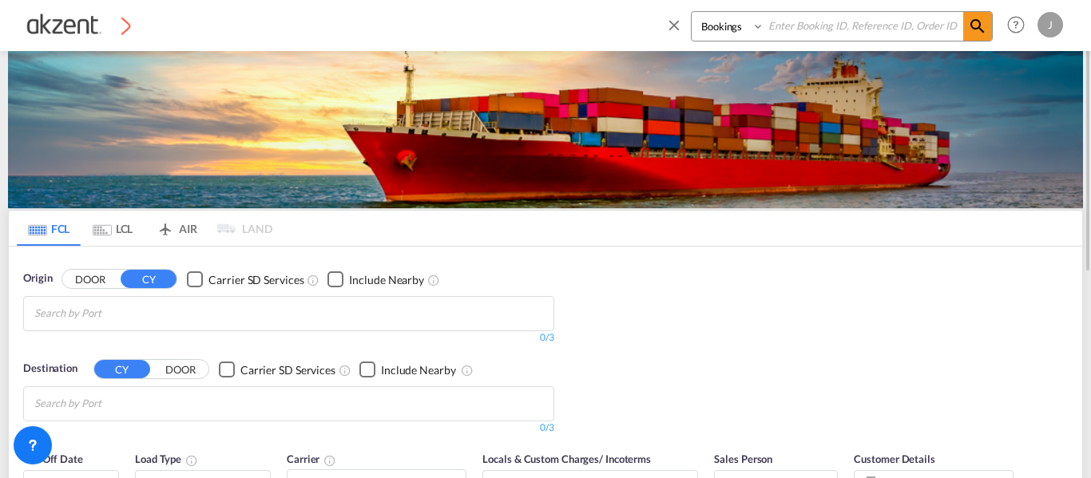
click at [842, 22] on input at bounding box center [863, 26] width 199 height 28
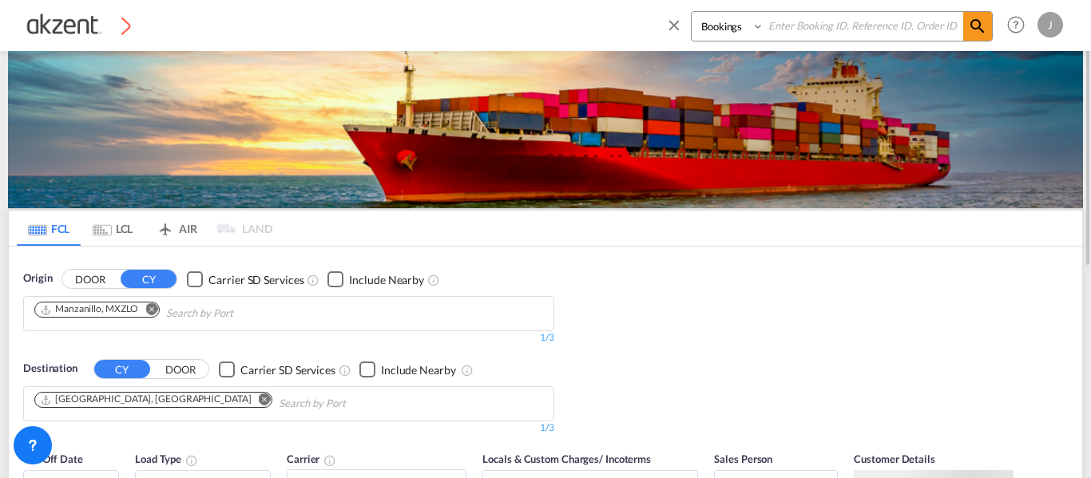
paste input "AKZ000007680"
type input "AKZ000007680"
click at [739, 23] on select "Bookings Quotes Enquiries" at bounding box center [730, 26] width 76 height 29
click at [973, 28] on md-icon "icon-magnify" at bounding box center [977, 26] width 19 height 19
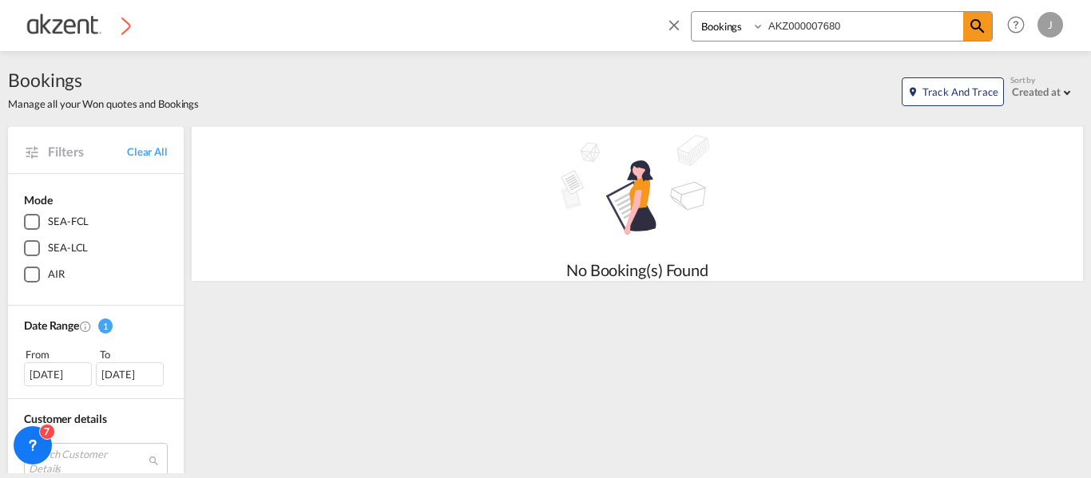
click at [732, 27] on select "Bookings Quotes Enquiries" at bounding box center [730, 26] width 76 height 29
select select "Quotes"
click at [692, 12] on select "Bookings Quotes Enquiries" at bounding box center [730, 26] width 76 height 29
click at [976, 23] on md-icon "icon-magnify" at bounding box center [977, 26] width 19 height 19
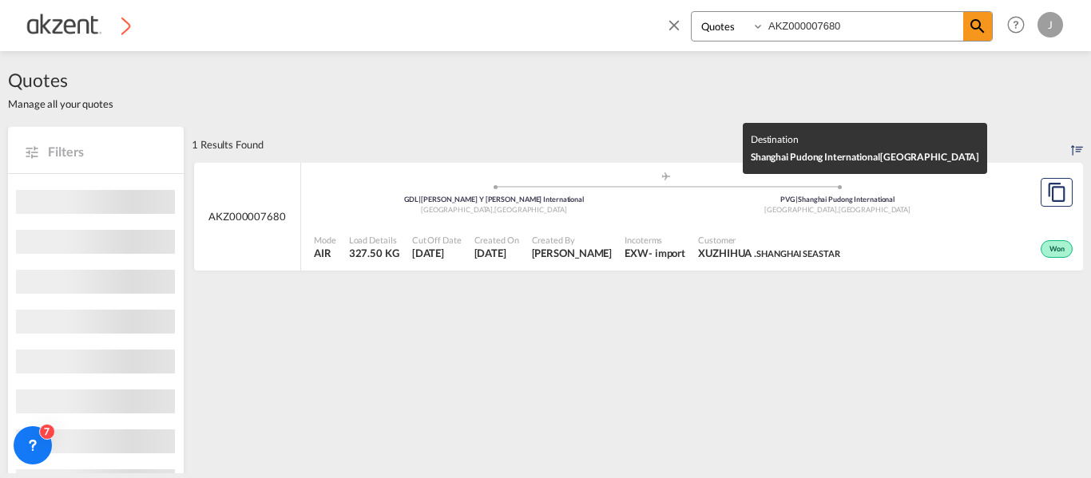
click at [892, 215] on div "[GEOGRAPHIC_DATA] , [GEOGRAPHIC_DATA]" at bounding box center [838, 210] width 344 height 10
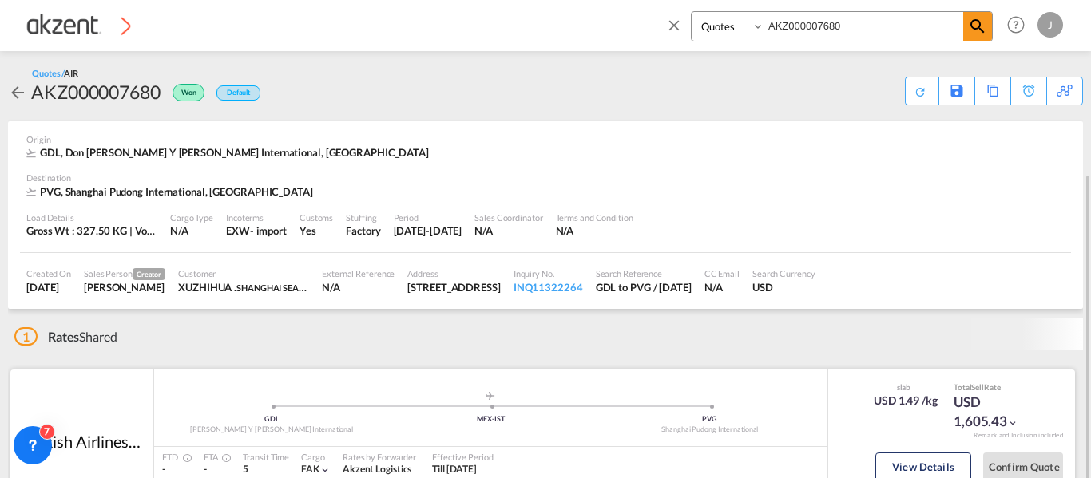
scroll to position [94, 0]
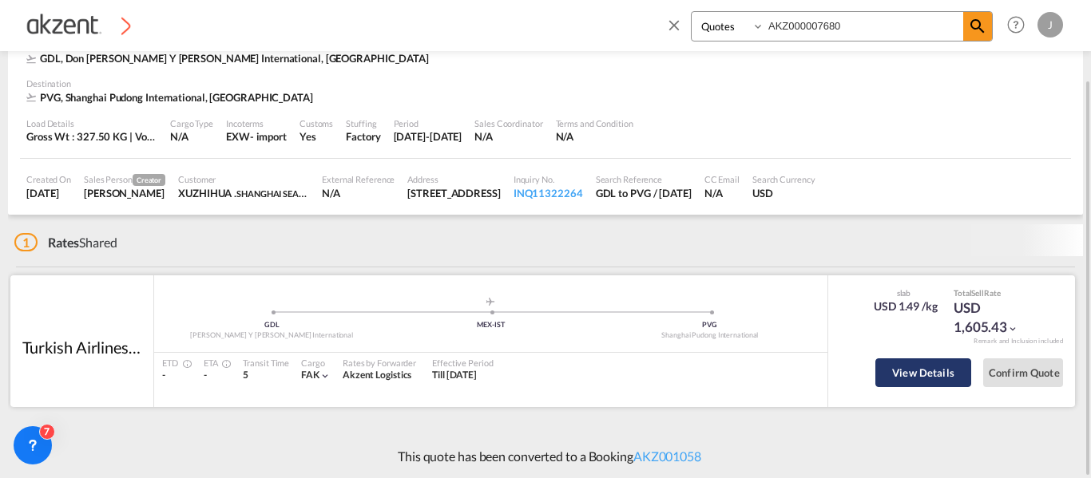
click at [926, 371] on button "View Details" at bounding box center [923, 373] width 96 height 29
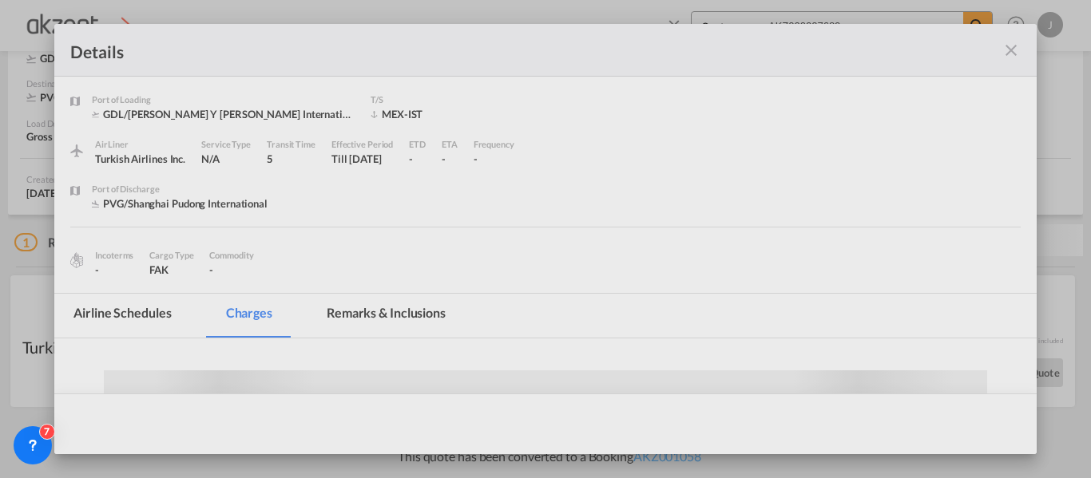
scroll to position [85, 0]
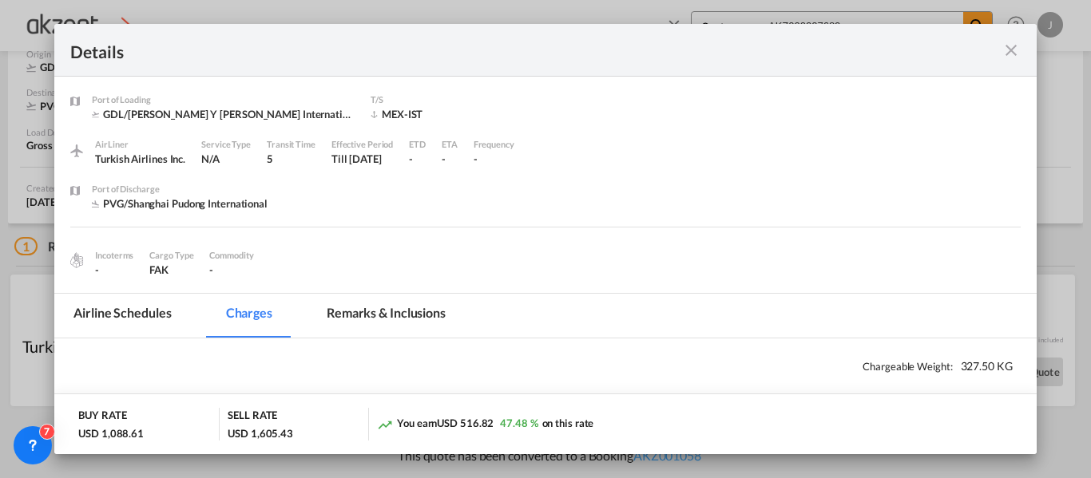
click at [367, 306] on md-tab-item "Remarks & Inclusions" at bounding box center [385, 316] width 157 height 44
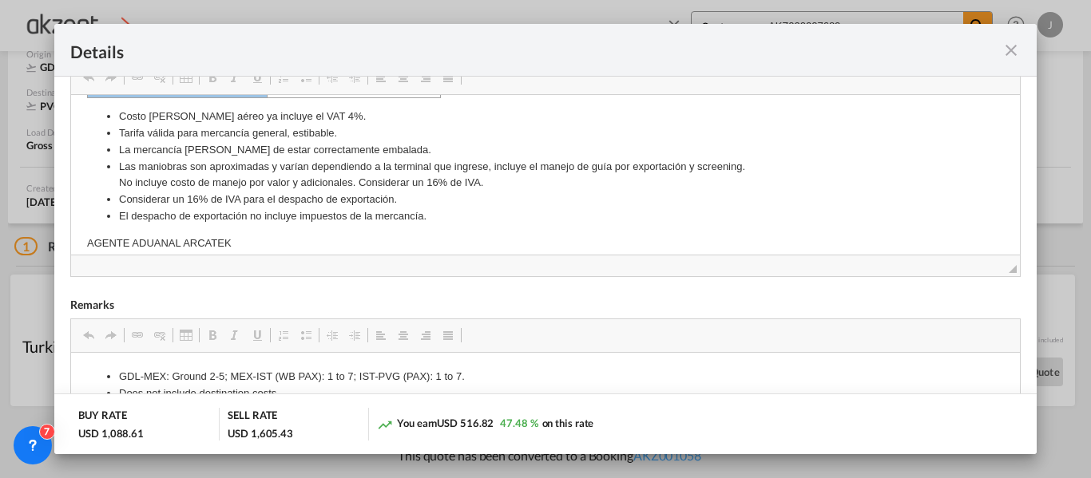
scroll to position [240, 0]
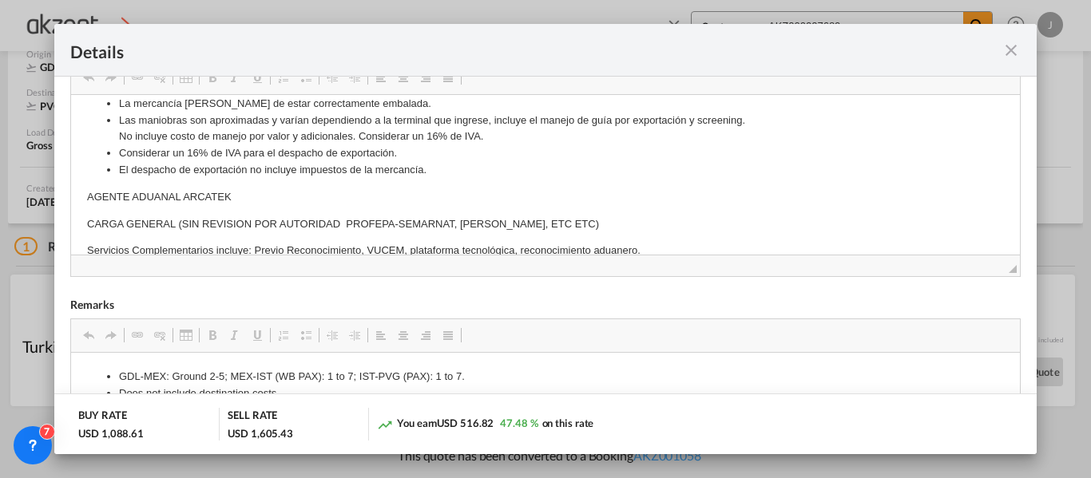
drag, startPoint x: 89, startPoint y: 163, endPoint x: 188, endPoint y: 168, distance: 99.1
click at [253, 197] on p "AGENTE ADUANAL ARCATEK" at bounding box center [545, 196] width 916 height 17
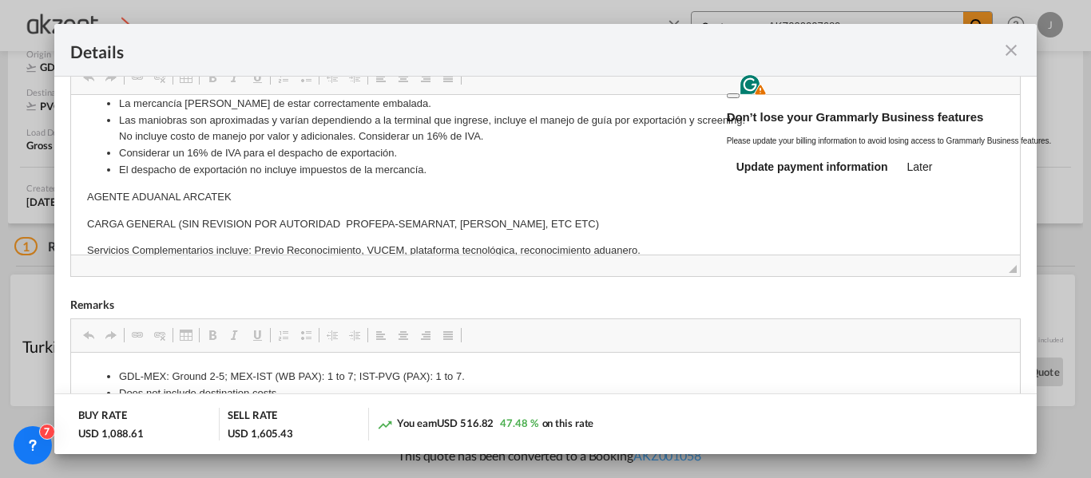
click at [739, 93] on button at bounding box center [733, 95] width 13 height 5
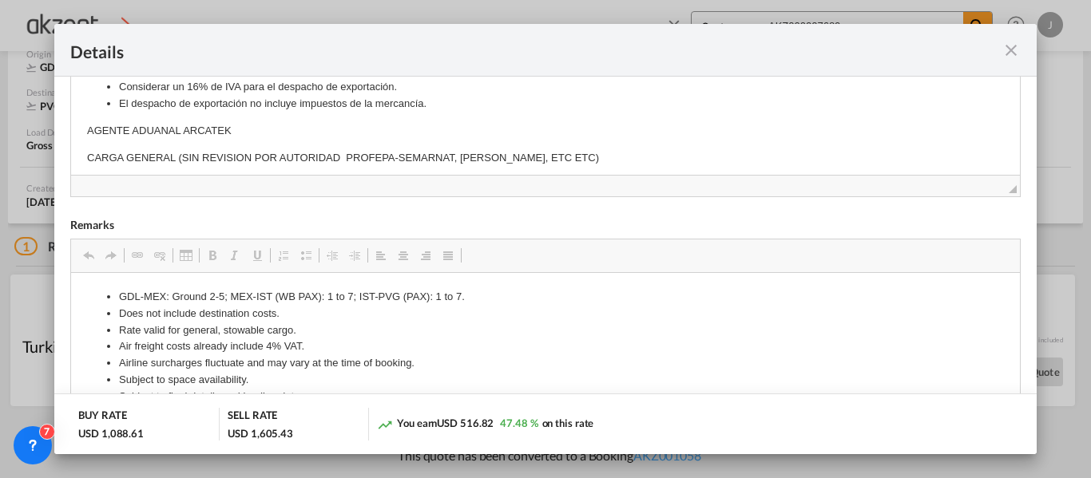
scroll to position [154, 0]
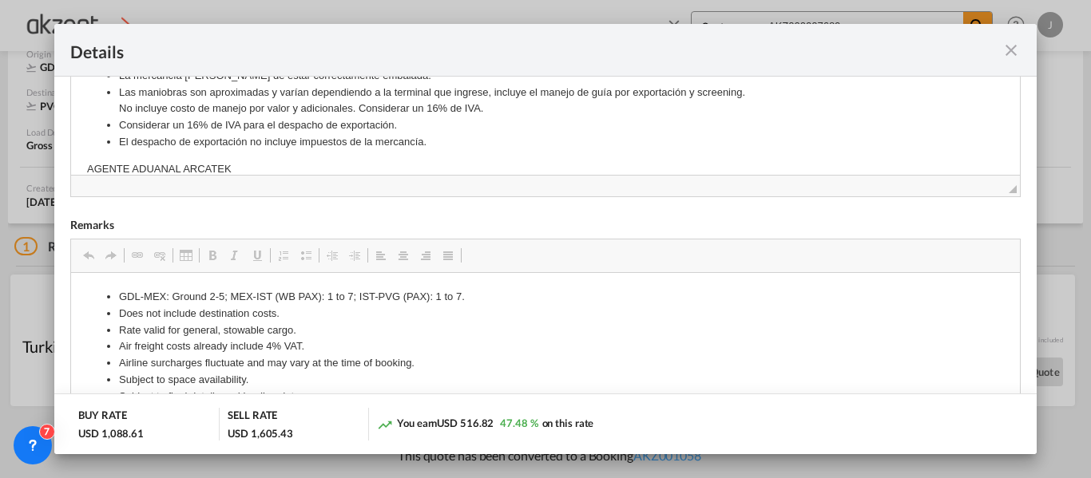
click at [1010, 50] on md-icon "icon-close fg-AAA8AD m-0 cursor" at bounding box center [1010, 50] width 19 height 19
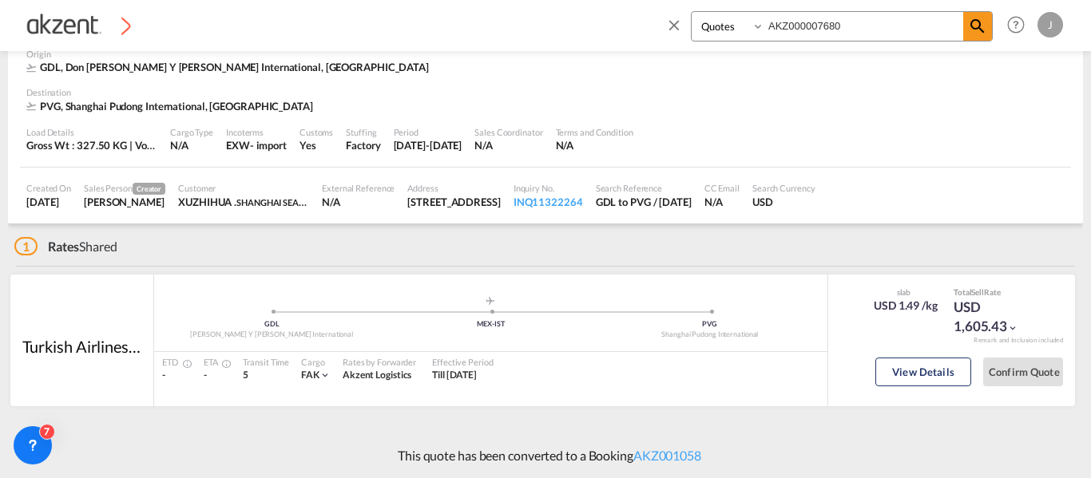
scroll to position [141, 0]
